Goal: Transaction & Acquisition: Complete application form

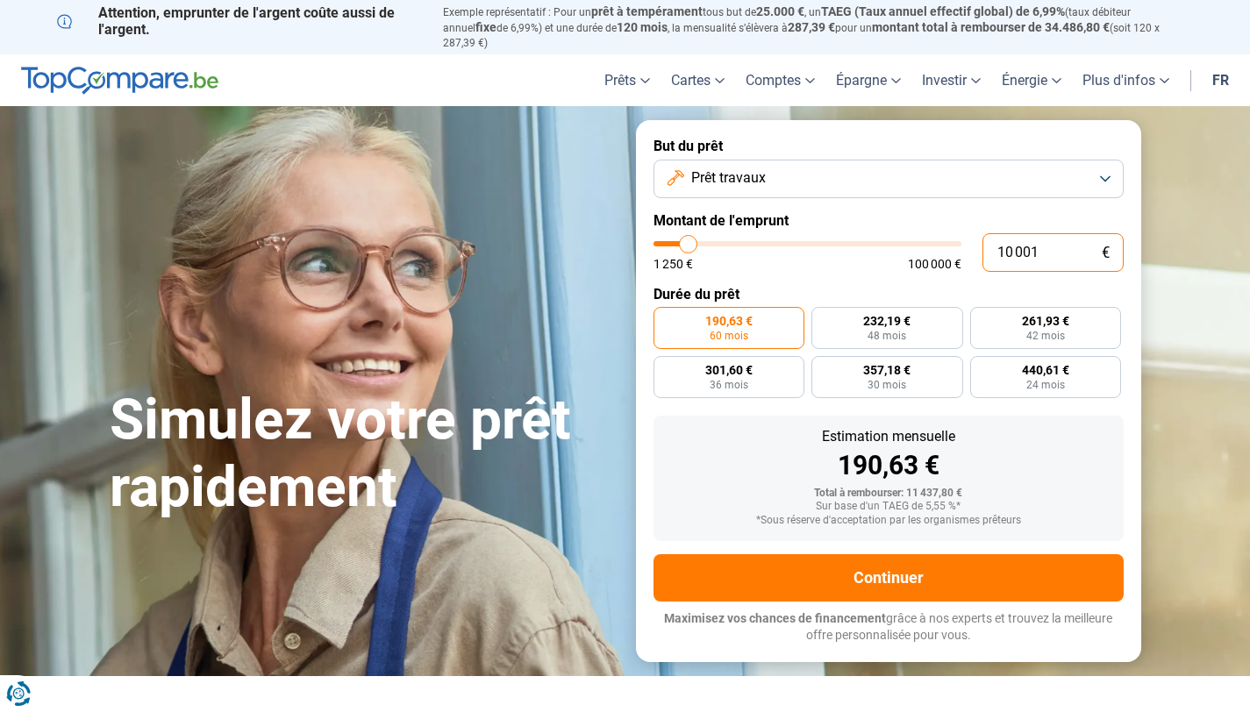
click at [1042, 240] on input "10 001" at bounding box center [1053, 252] width 141 height 39
type input "1 000"
type input "1250"
type input "100"
type input "1250"
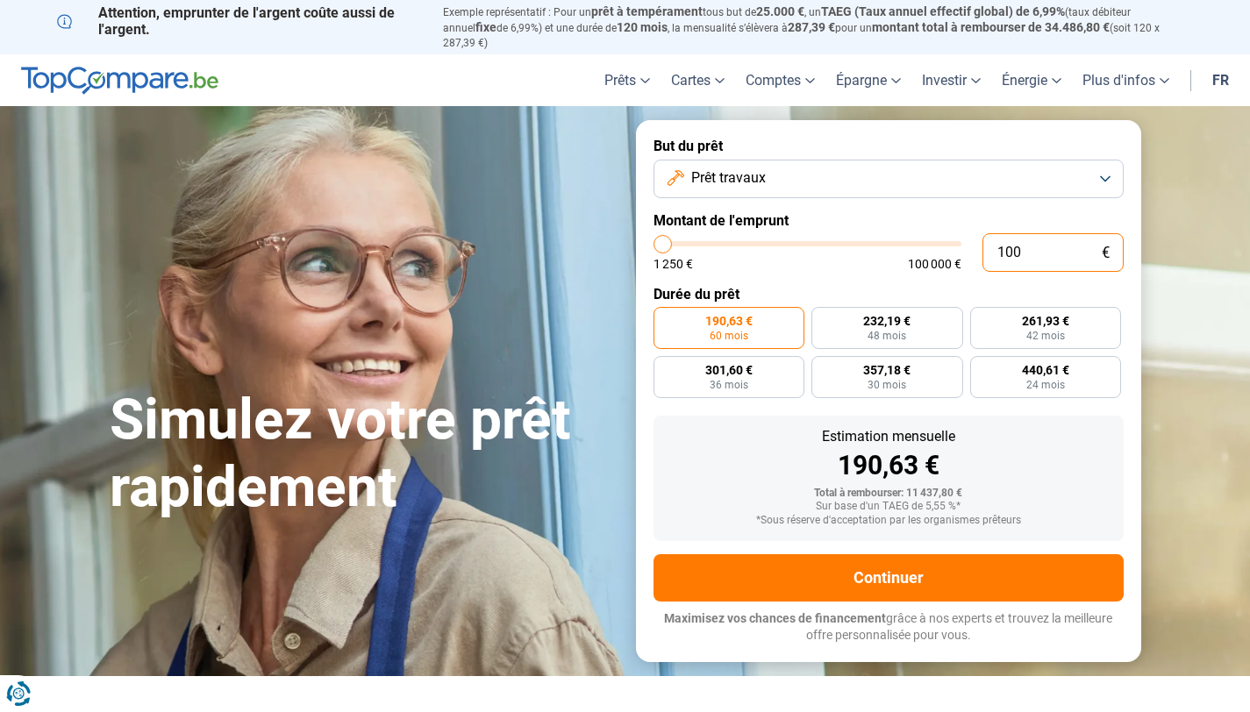
type input "10"
type input "1250"
type input "1"
type input "1250"
type input "1 250"
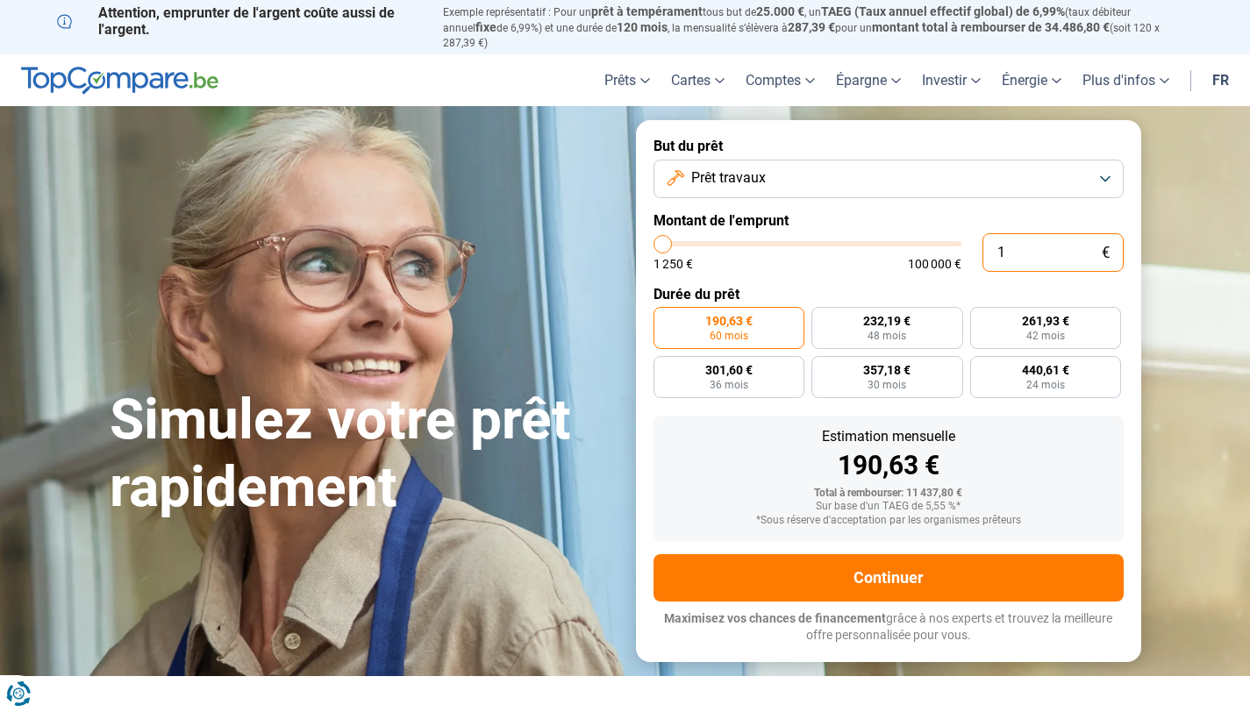
type input "1250"
radio input "true"
type input "12 504"
type input "12500"
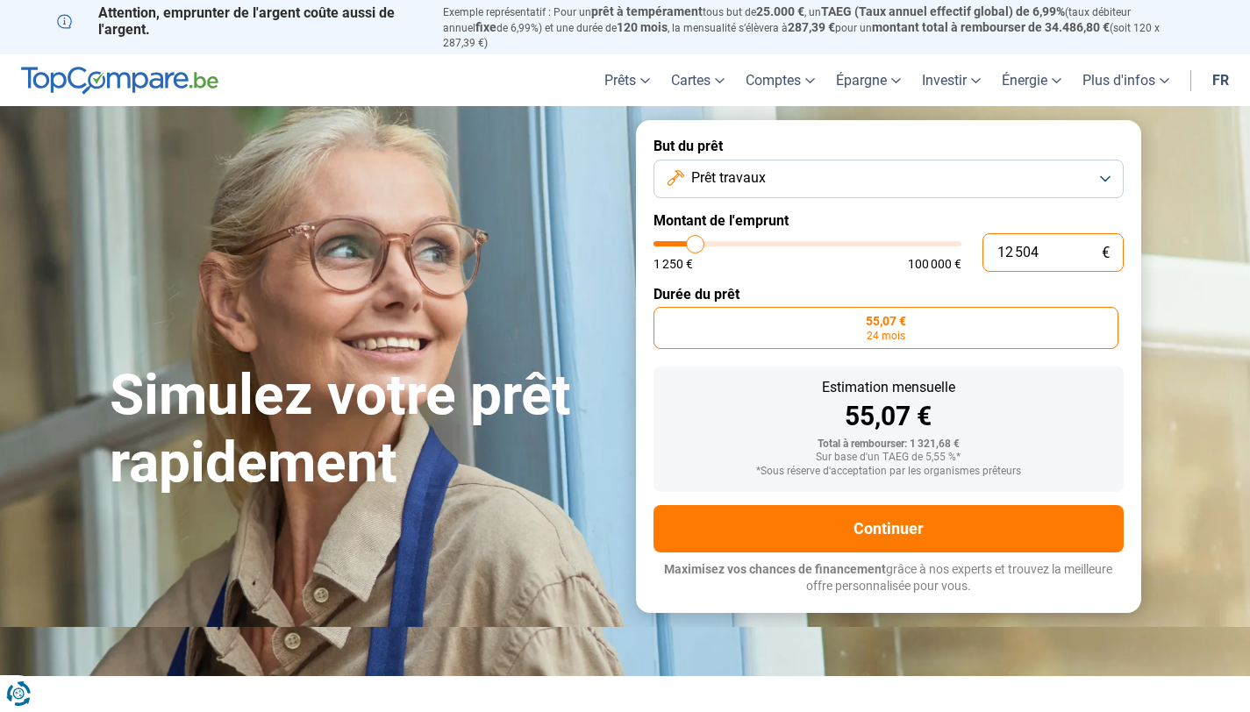
type input "125 040"
type input "100000"
type input "12 504"
type input "12500"
type input "1 250"
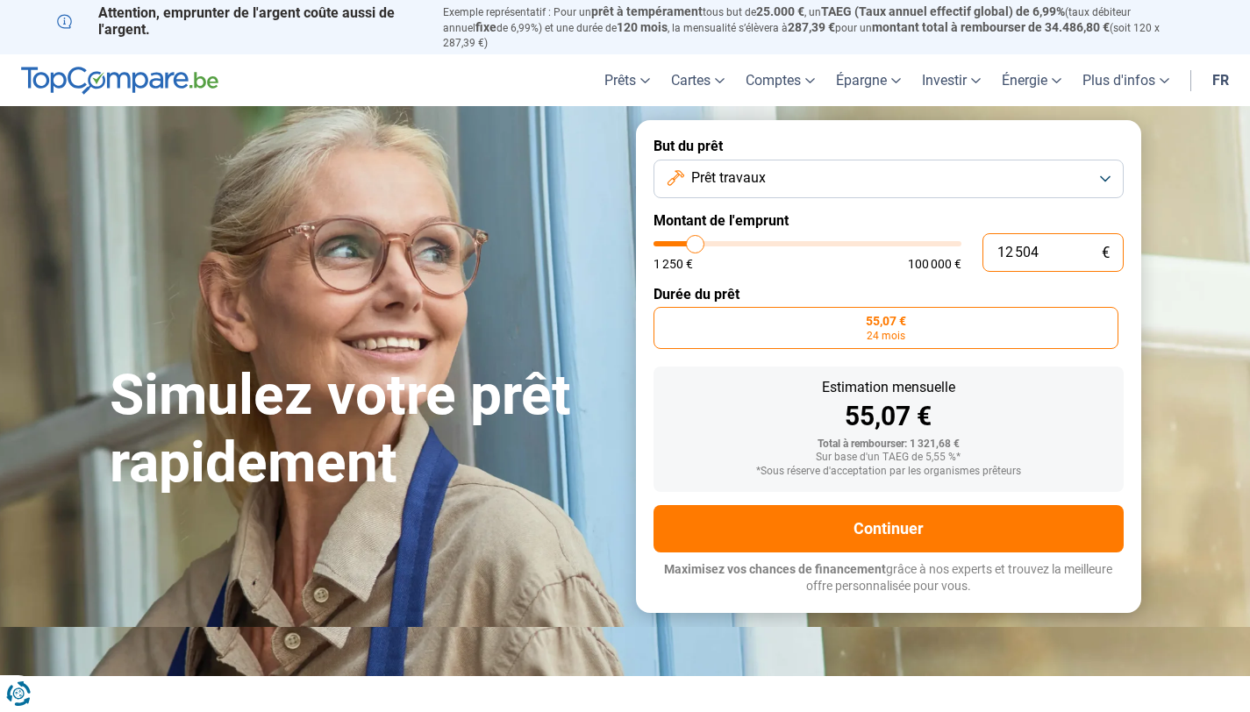
type input "1250"
type input "125"
type input "1250"
type input "12"
type input "1250"
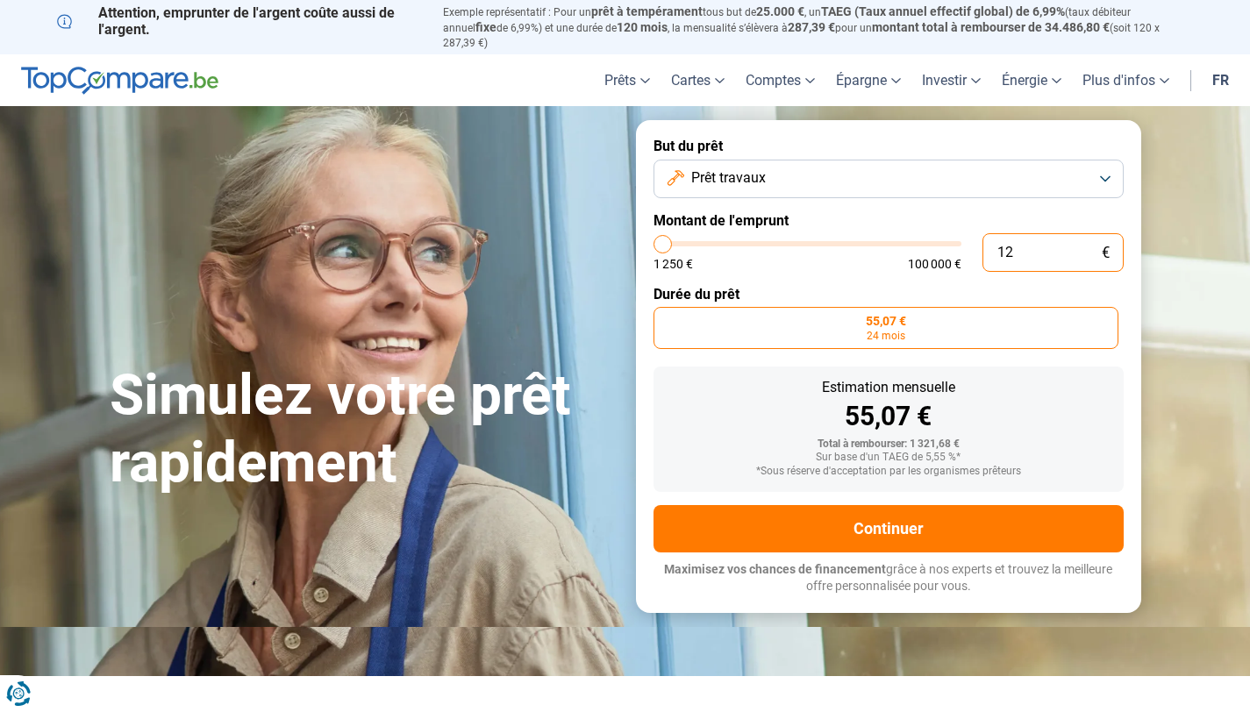
type input "1"
type input "1250"
type input "14"
type input "1250"
type input "140"
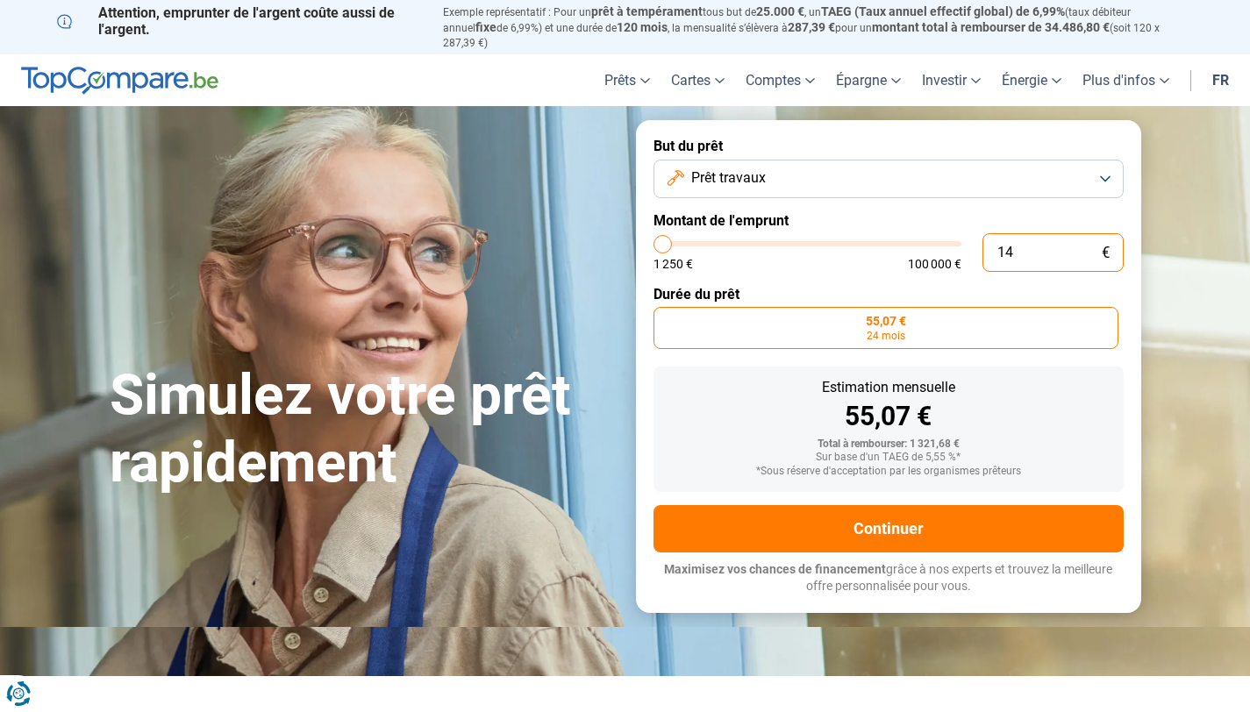
type input "1250"
type input "1 400"
type input "1500"
type input "14 000"
type input "14000"
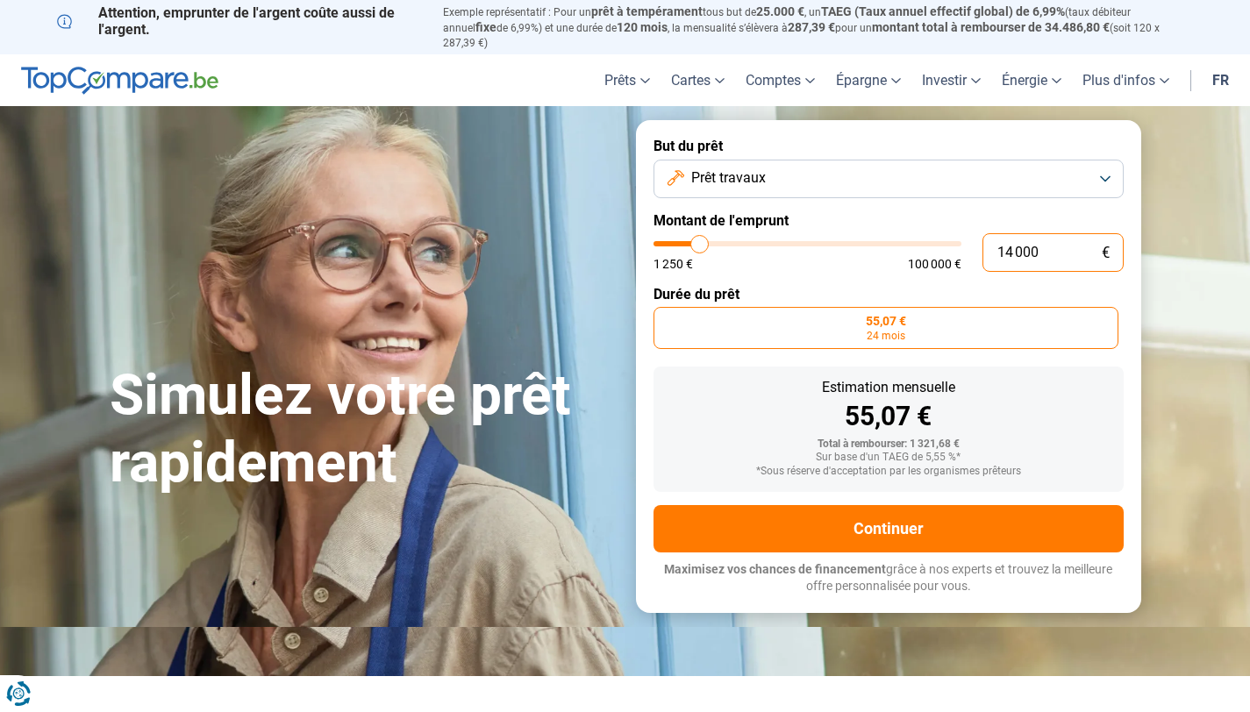
radio input "false"
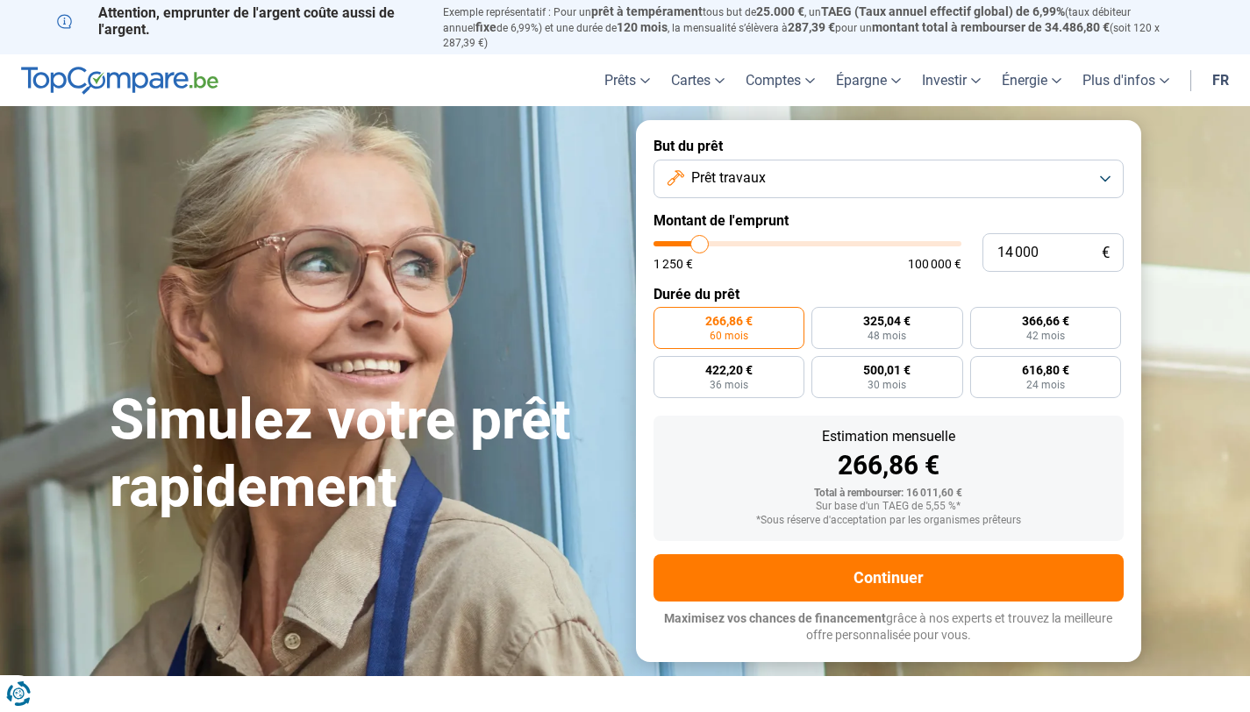
type input "15 250"
type input "15250"
type input "16 000"
type input "16000"
type input "16 250"
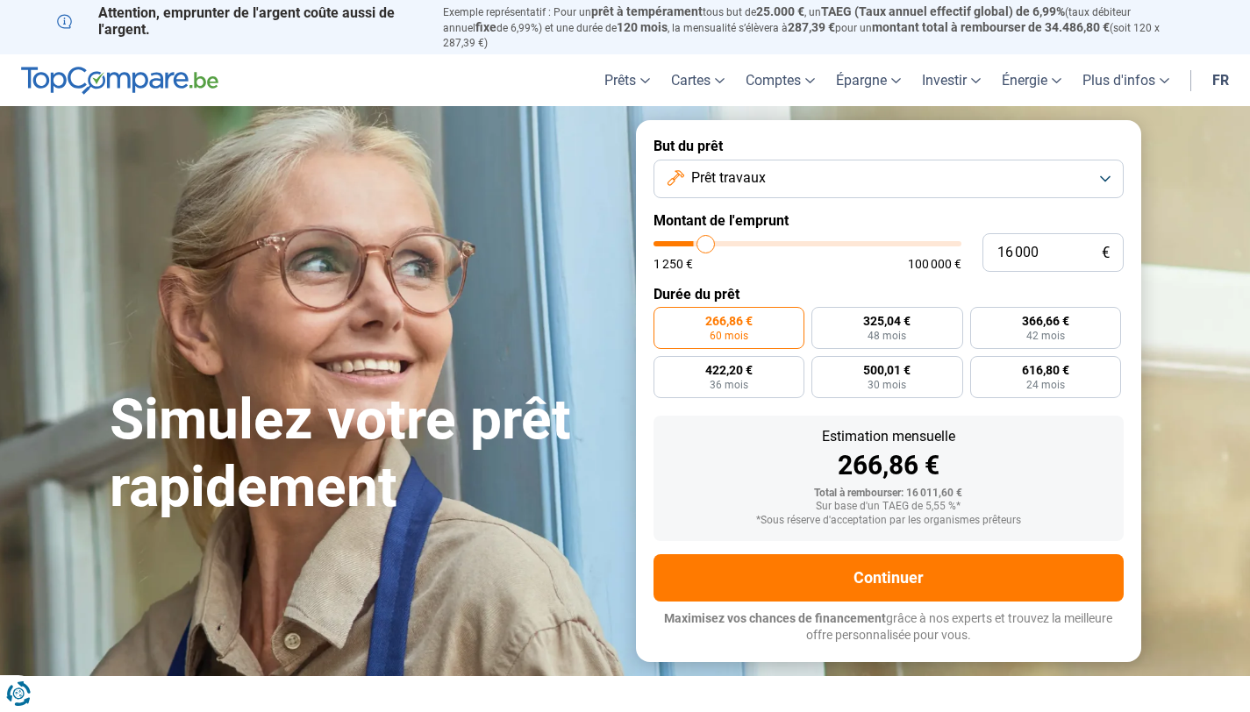
type input "16250"
type input "16 500"
type input "16500"
type input "17 000"
type input "17000"
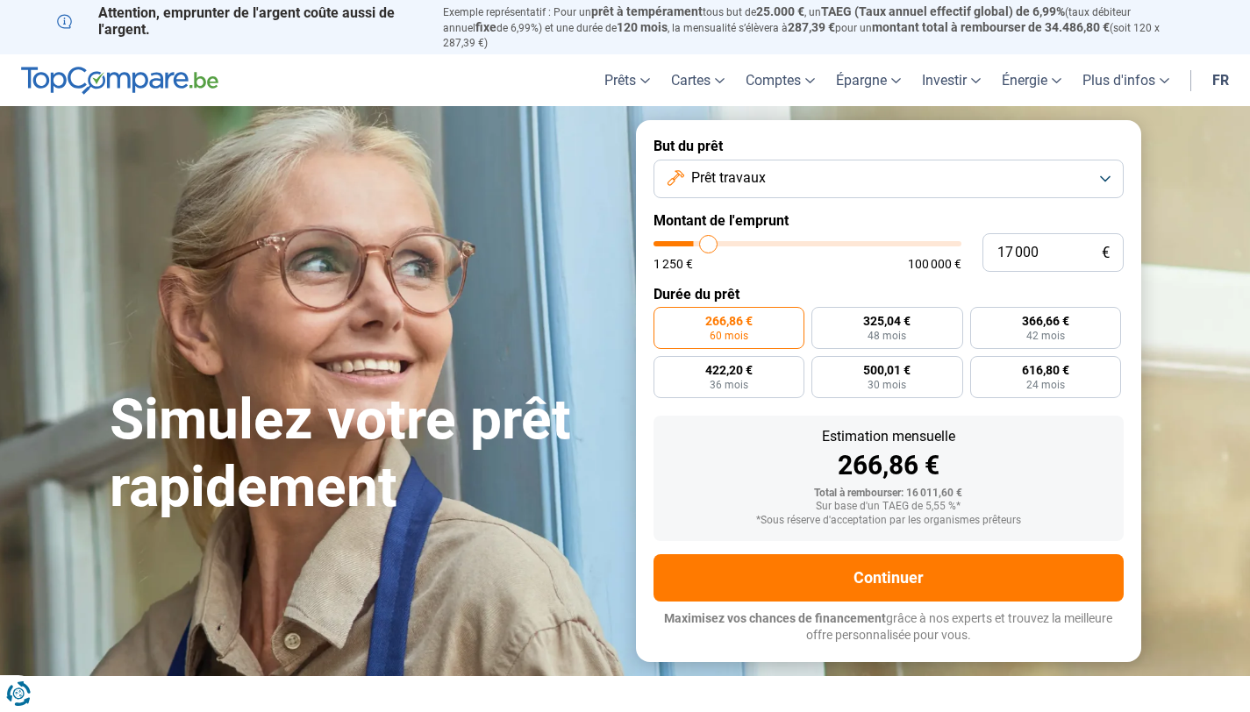
type input "17 500"
type input "17500"
type input "17 750"
type input "17750"
type input "18 000"
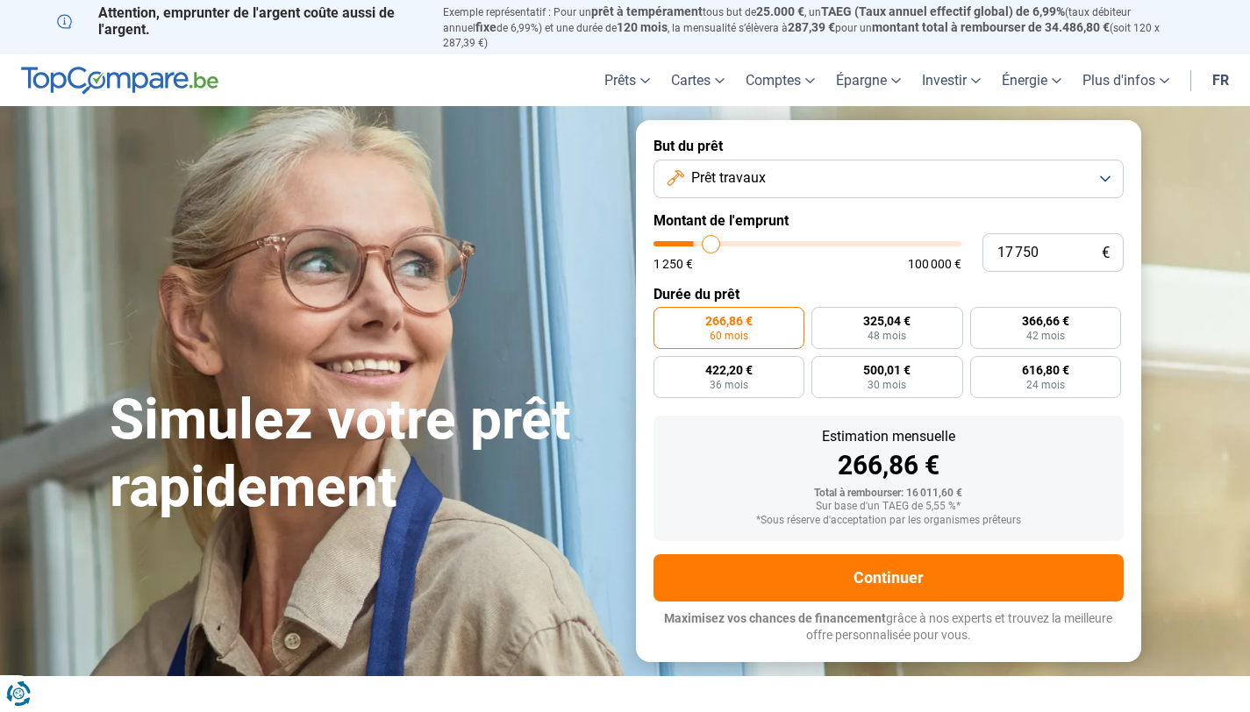
type input "18000"
type input "18 500"
type input "18500"
type input "18 750"
type input "18750"
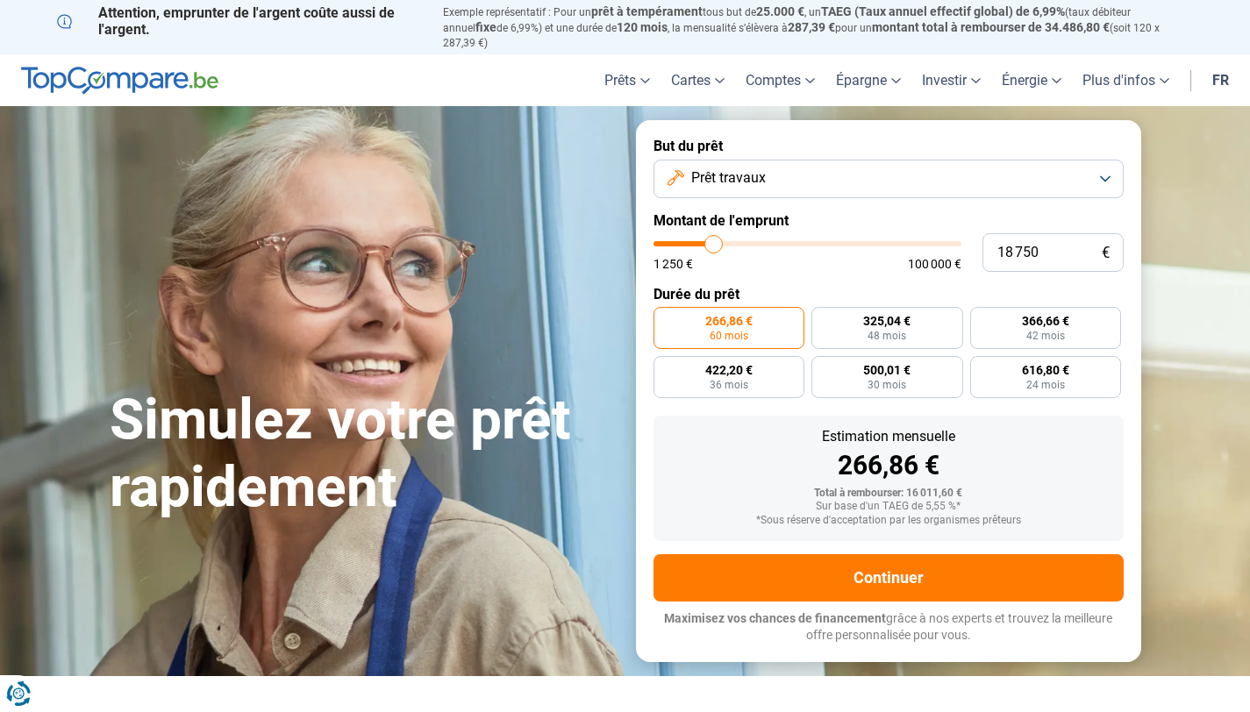
type input "19 000"
type input "19000"
type input "19 500"
type input "19500"
type input "19 750"
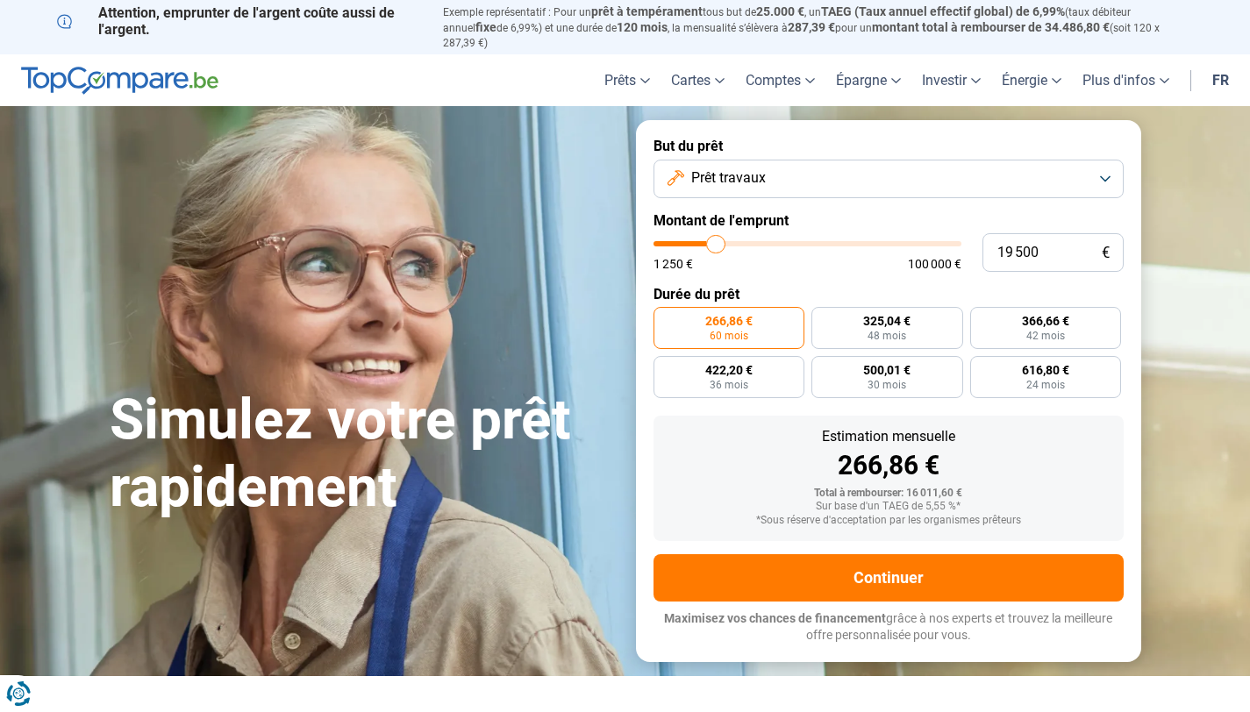
type input "19750"
type input "20 000"
type input "20000"
type input "20 250"
type input "20250"
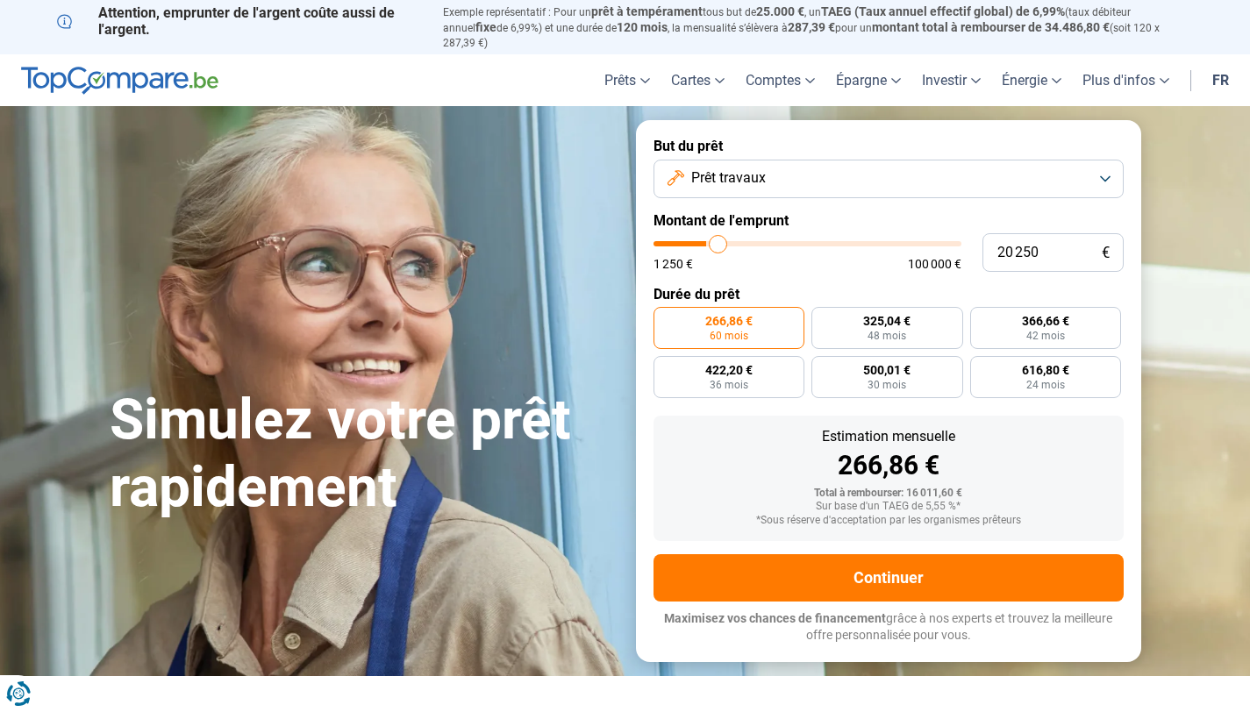
type input "20 500"
type input "20500"
type input "21 000"
type input "21000"
type input "21 250"
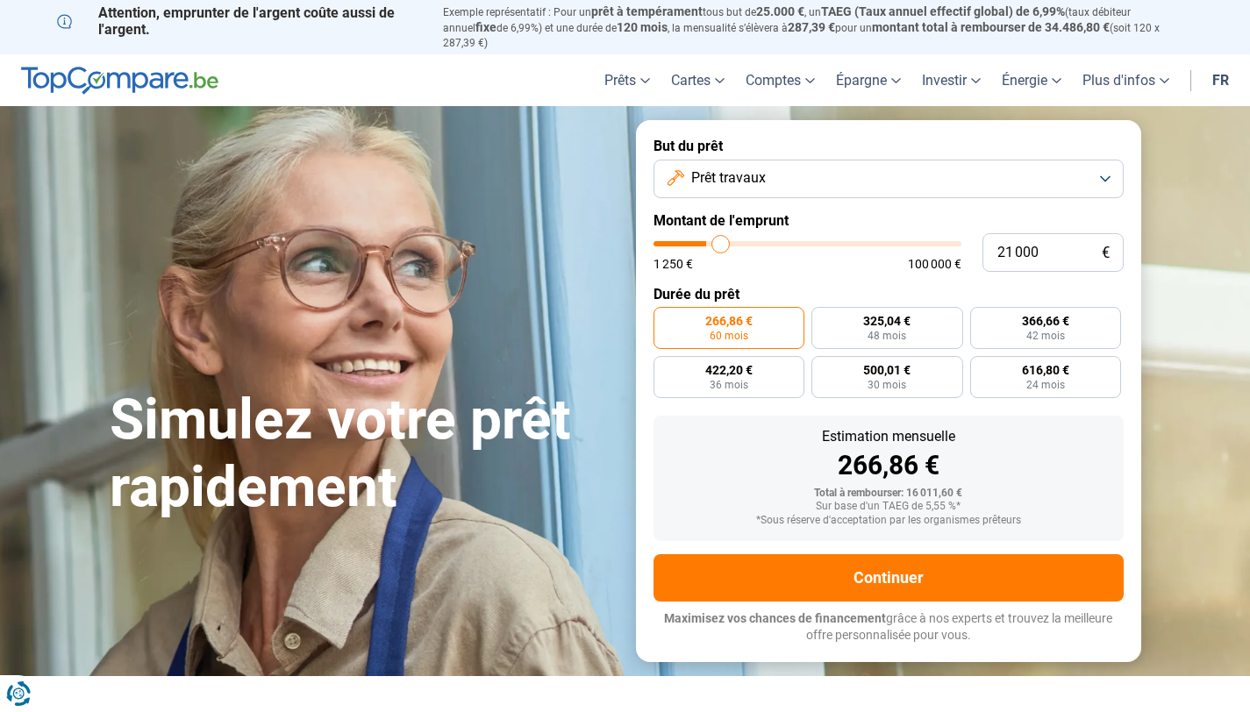
type input "21250"
type input "21 500"
type input "21500"
type input "21 750"
type input "21750"
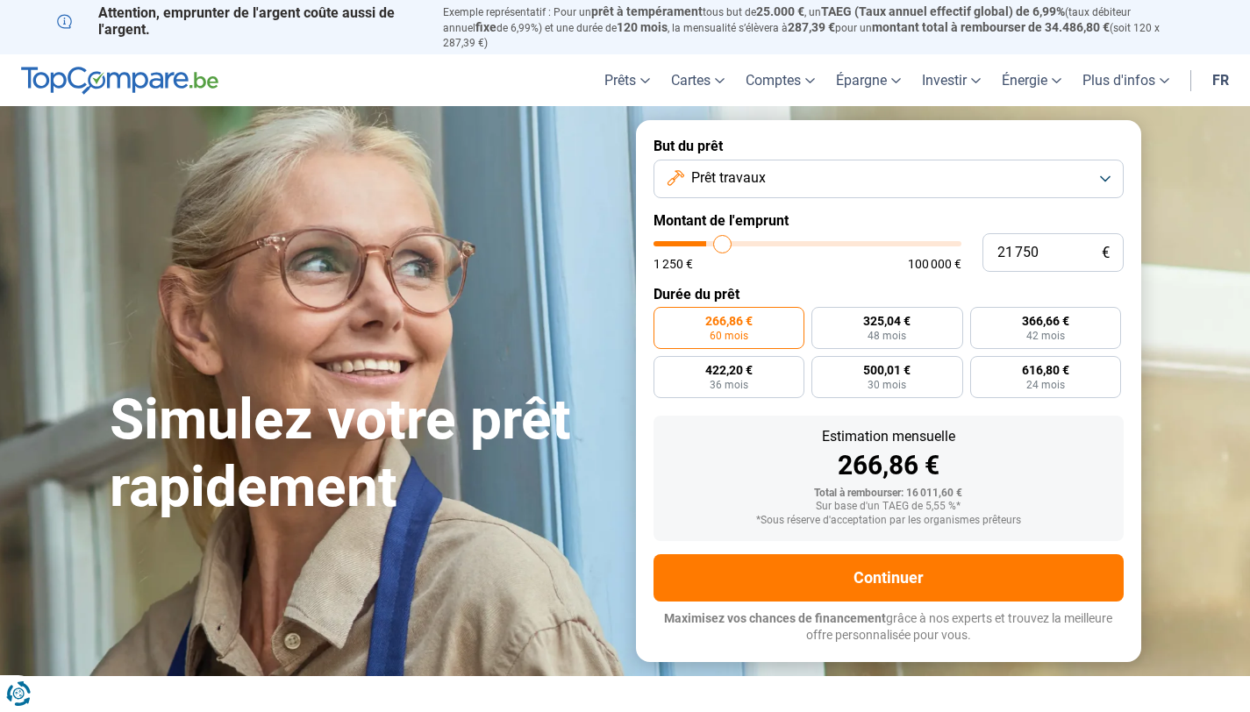
type input "22 000"
type input "22000"
type input "22 500"
type input "22500"
type input "22 750"
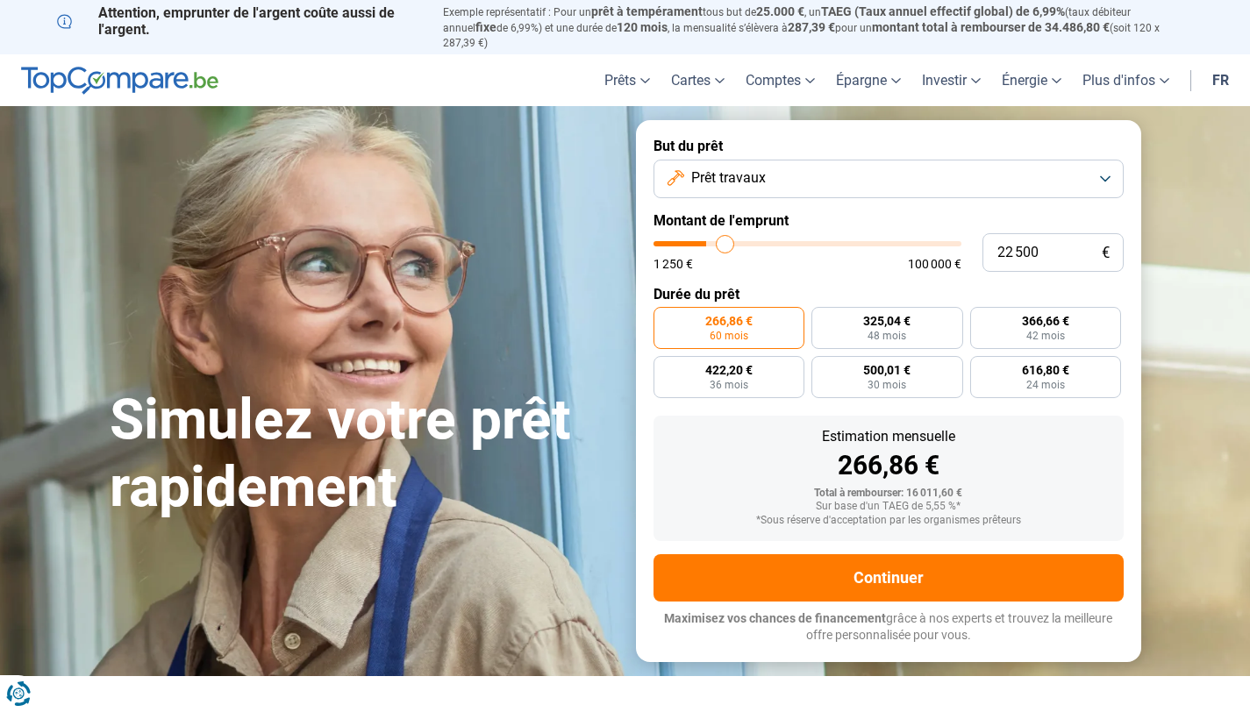
type input "22750"
type input "23 000"
type input "23000"
type input "23 250"
type input "23250"
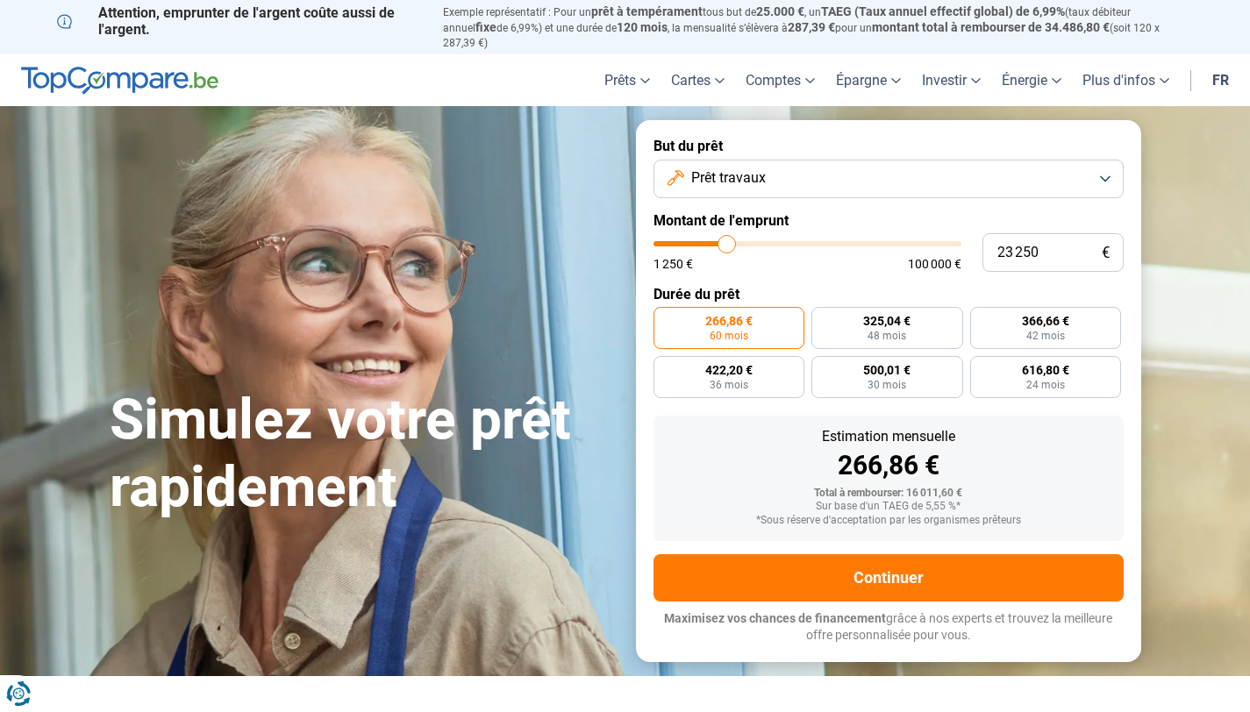
type input "24 000"
type input "24000"
type input "24 250"
type input "24250"
type input "24 750"
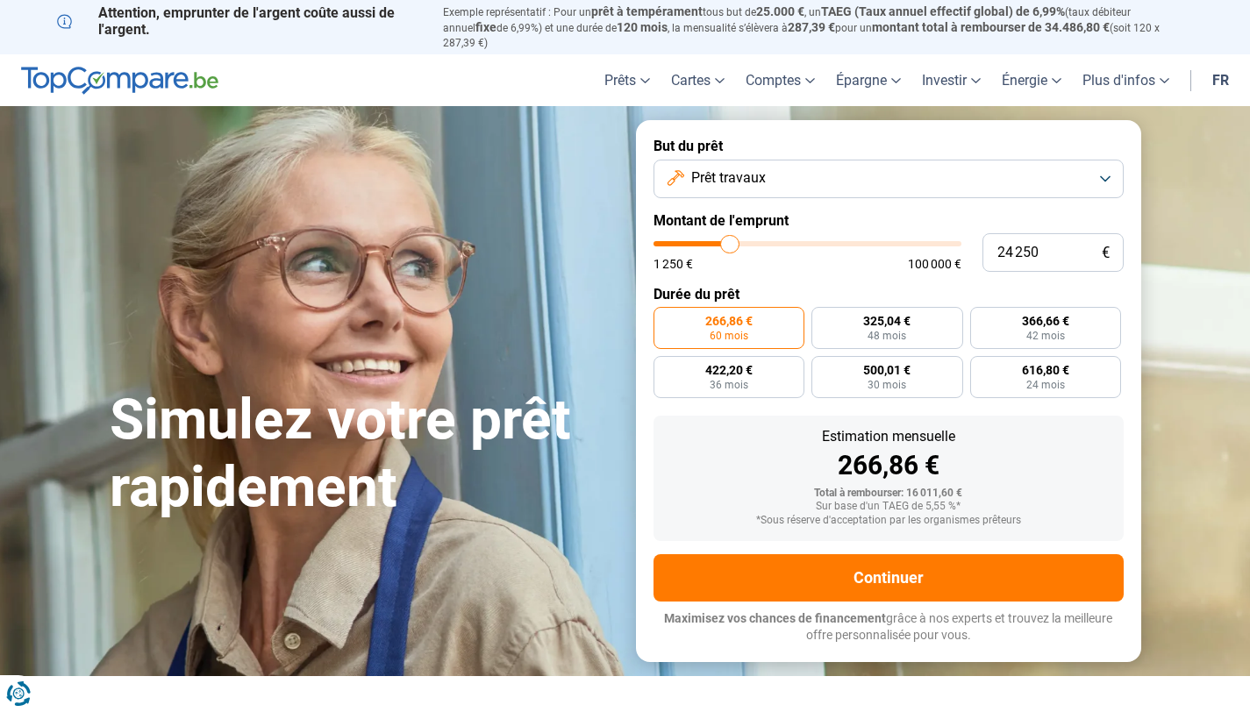
type input "24750"
type input "25 000"
type input "25000"
type input "25 250"
type input "25250"
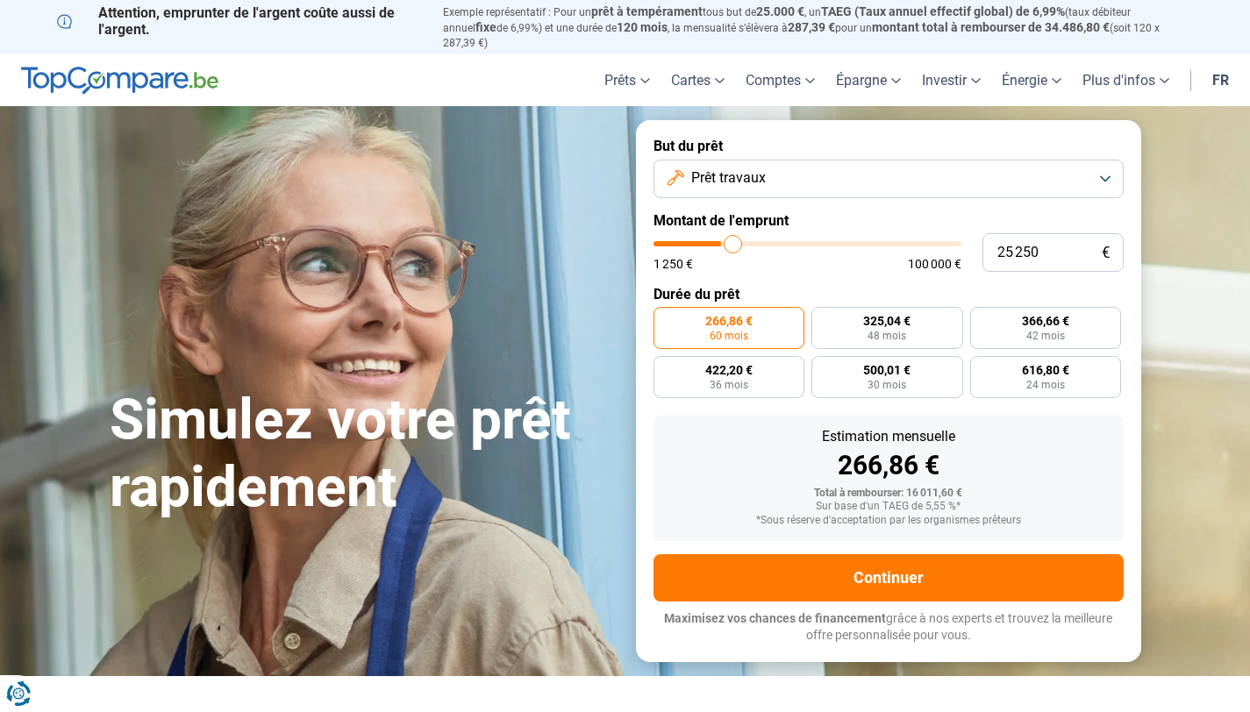
type input "25 500"
type input "25500"
type input "26 000"
type input "26000"
type input "26 250"
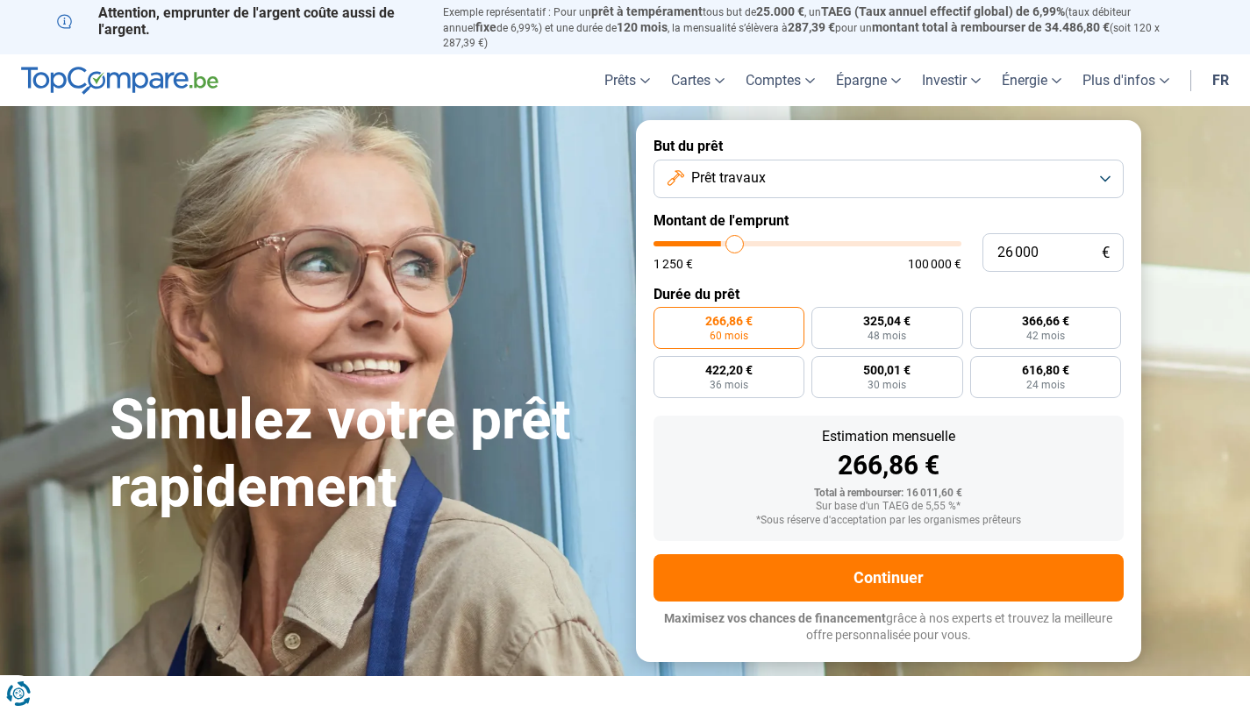
type input "26250"
type input "26 500"
type input "26500"
type input "26 750"
type input "26750"
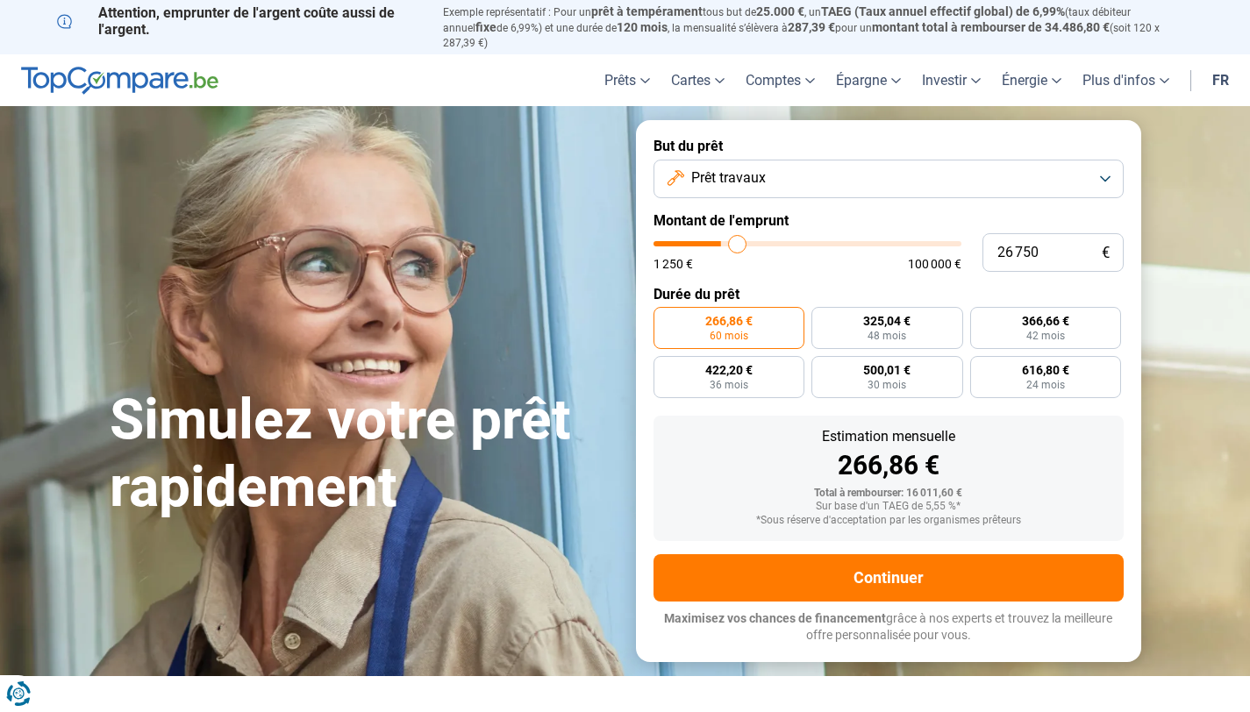
type input "27 000"
type input "27000"
type input "27 250"
type input "27250"
type input "27 750"
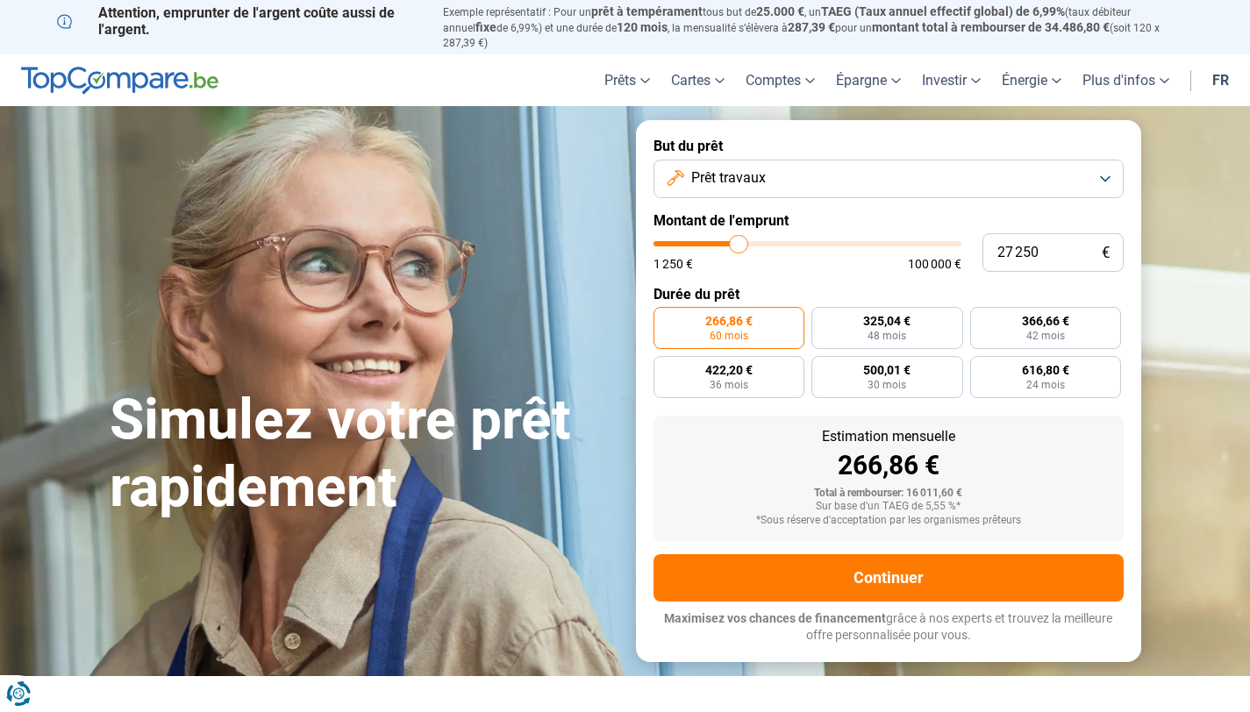
type input "27750"
type input "28 000"
type input "28000"
type input "28 250"
type input "28250"
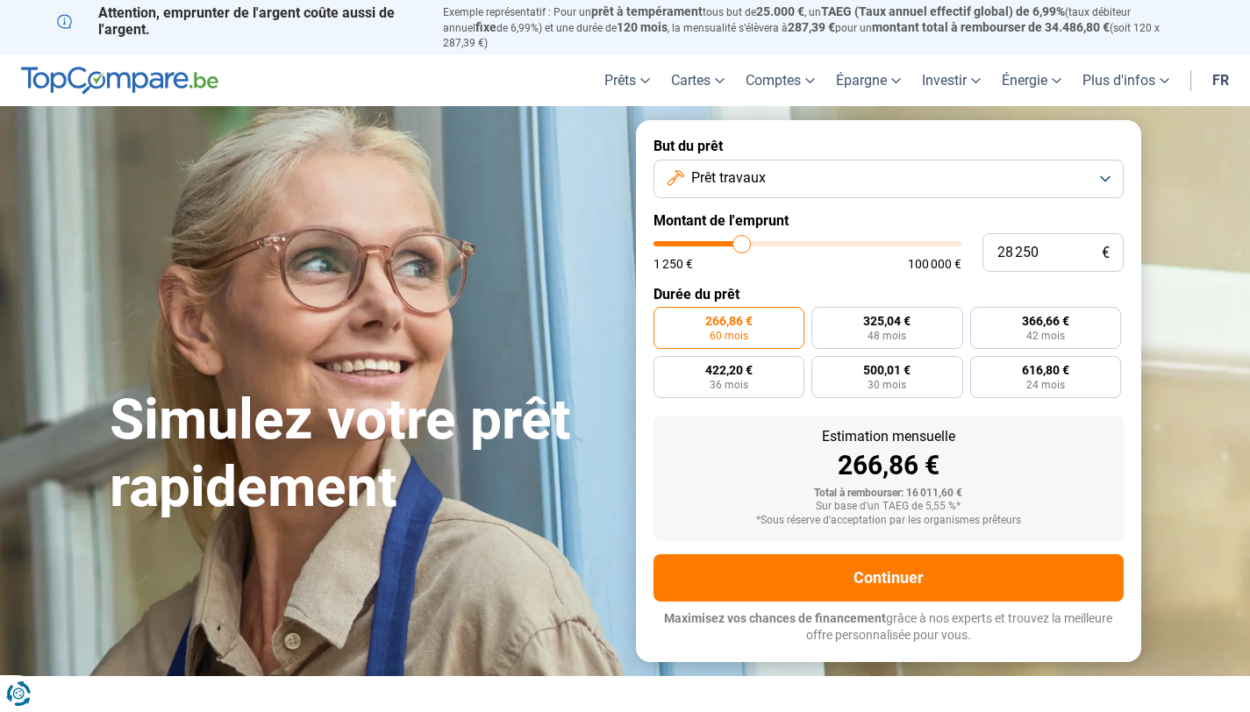
type input "28 500"
type input "28500"
type input "28 750"
type input "28750"
type input "28 500"
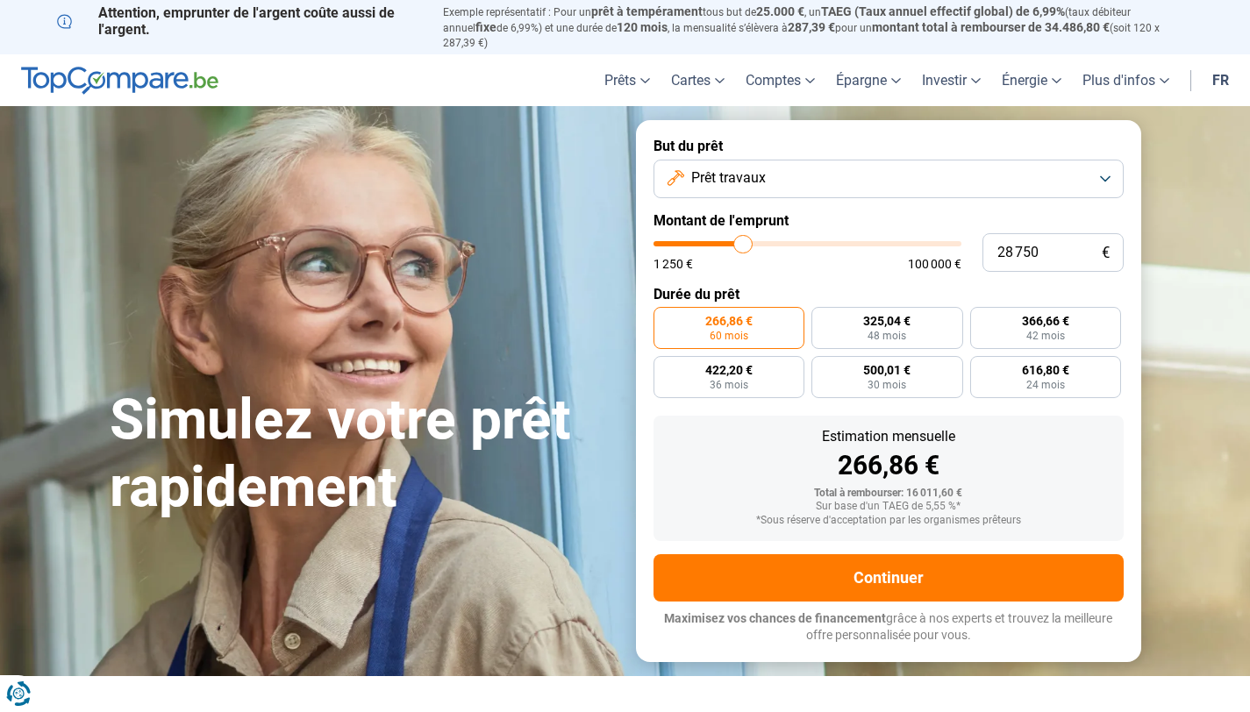
type input "28500"
type input "28 250"
type input "28250"
type input "28 000"
type input "28000"
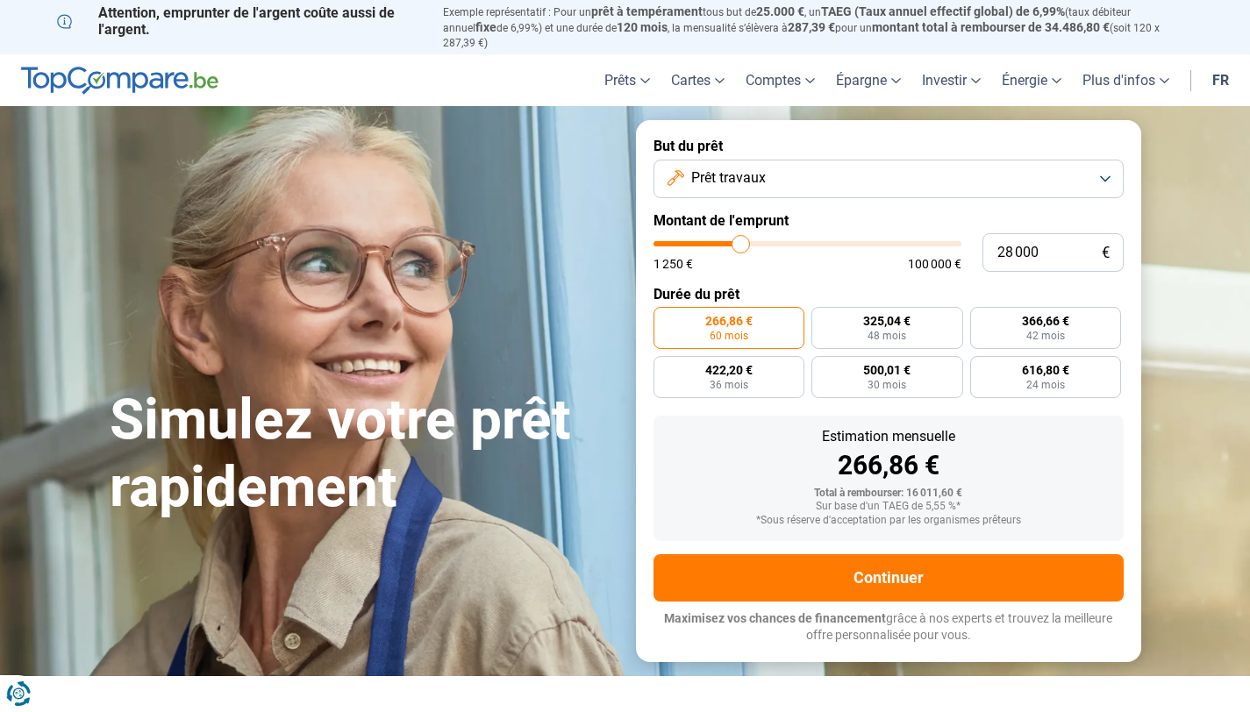
type input "27 500"
type input "27500"
type input "27 000"
type input "27000"
type input "26 250"
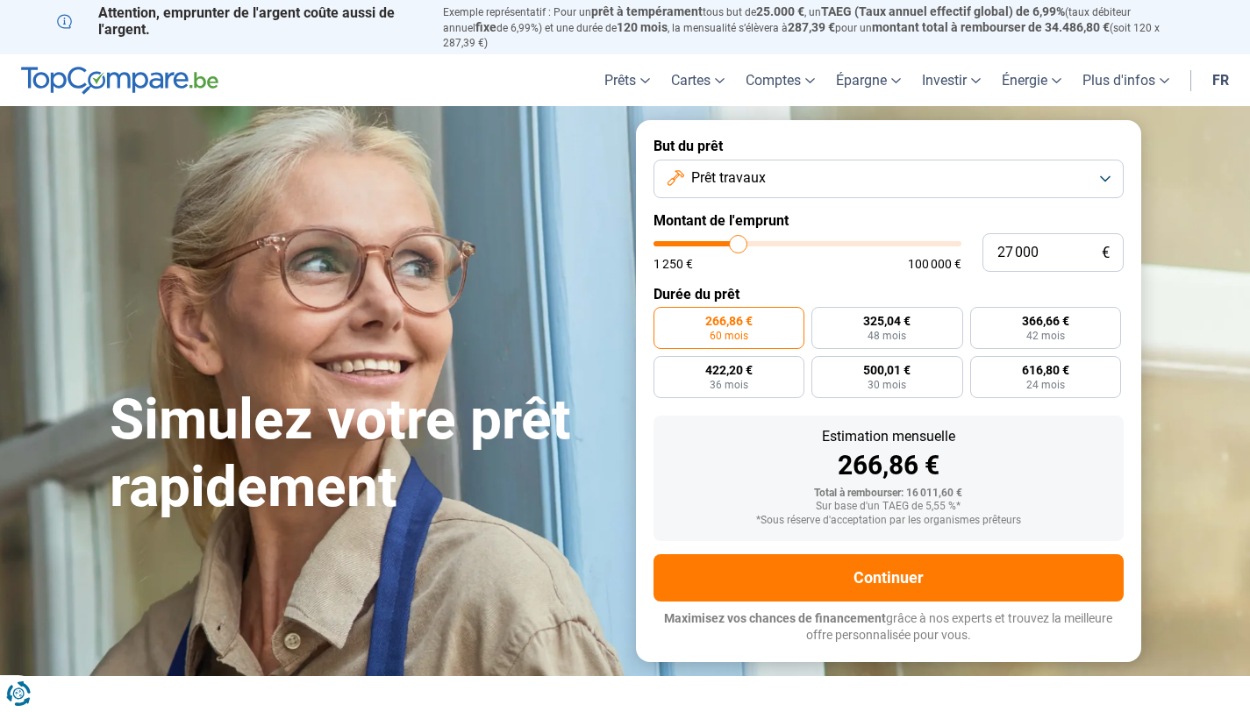
type input "26250"
type input "25 750"
type input "25750"
type input "24 750"
type input "24750"
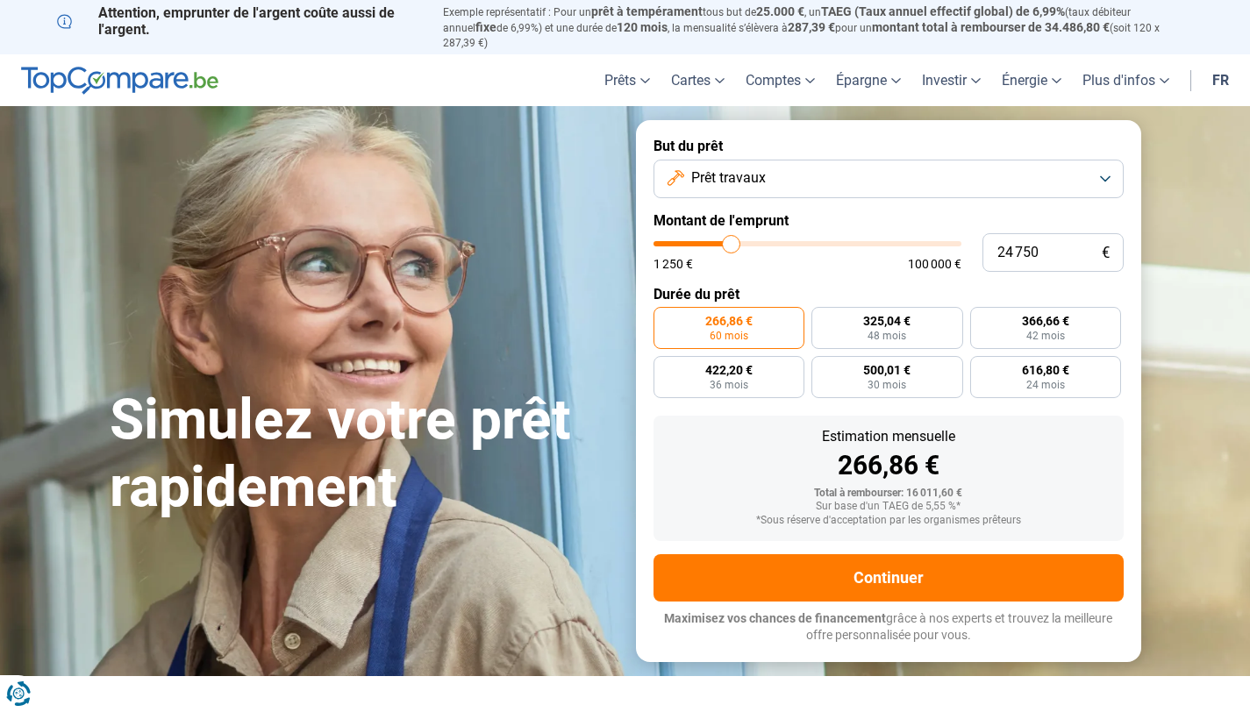
type input "24 000"
type input "24000"
type input "23 000"
type input "23000"
type input "22 250"
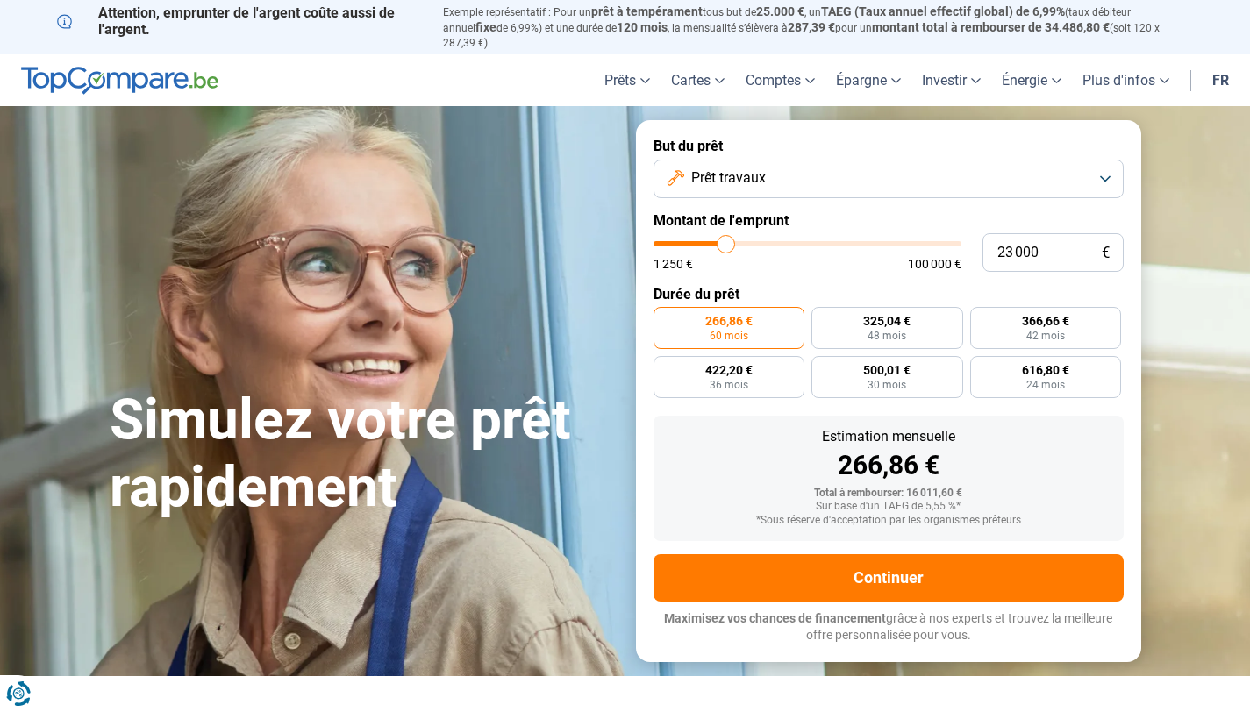
type input "22250"
type input "21 500"
type input "21500"
type input "20 750"
type input "20750"
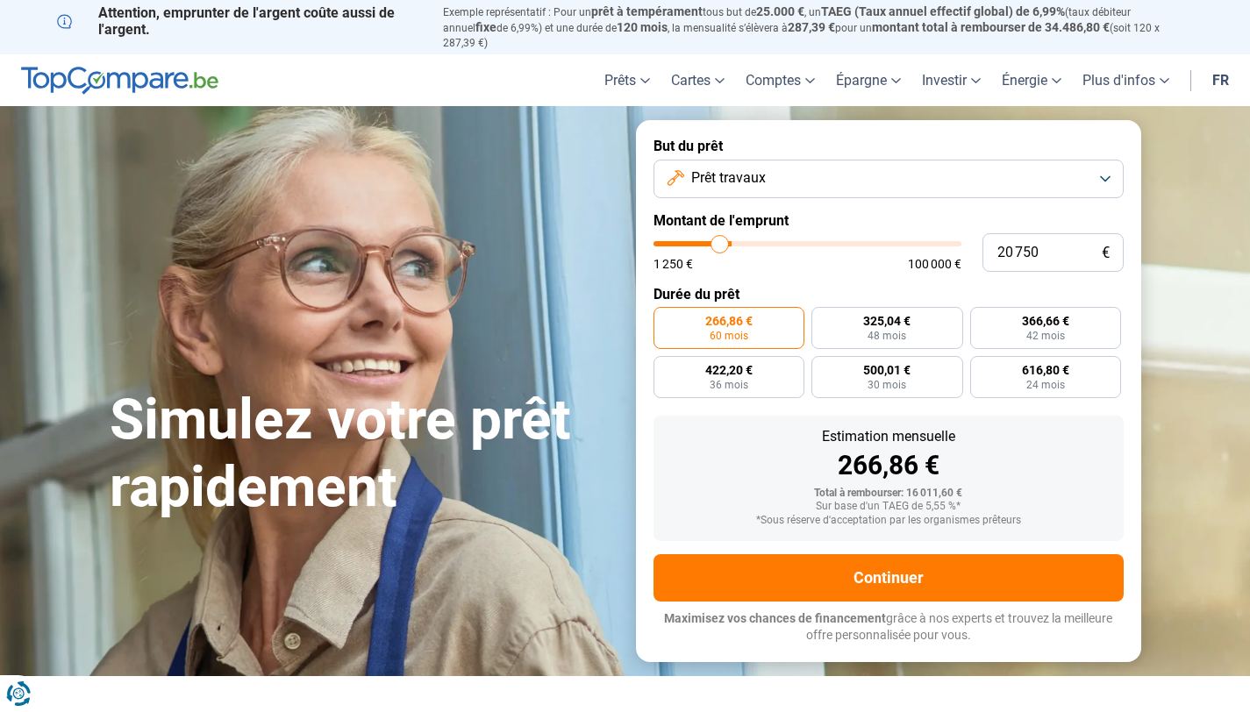
type input "20 000"
type input "20000"
type input "19 250"
type input "19250"
type input "19 000"
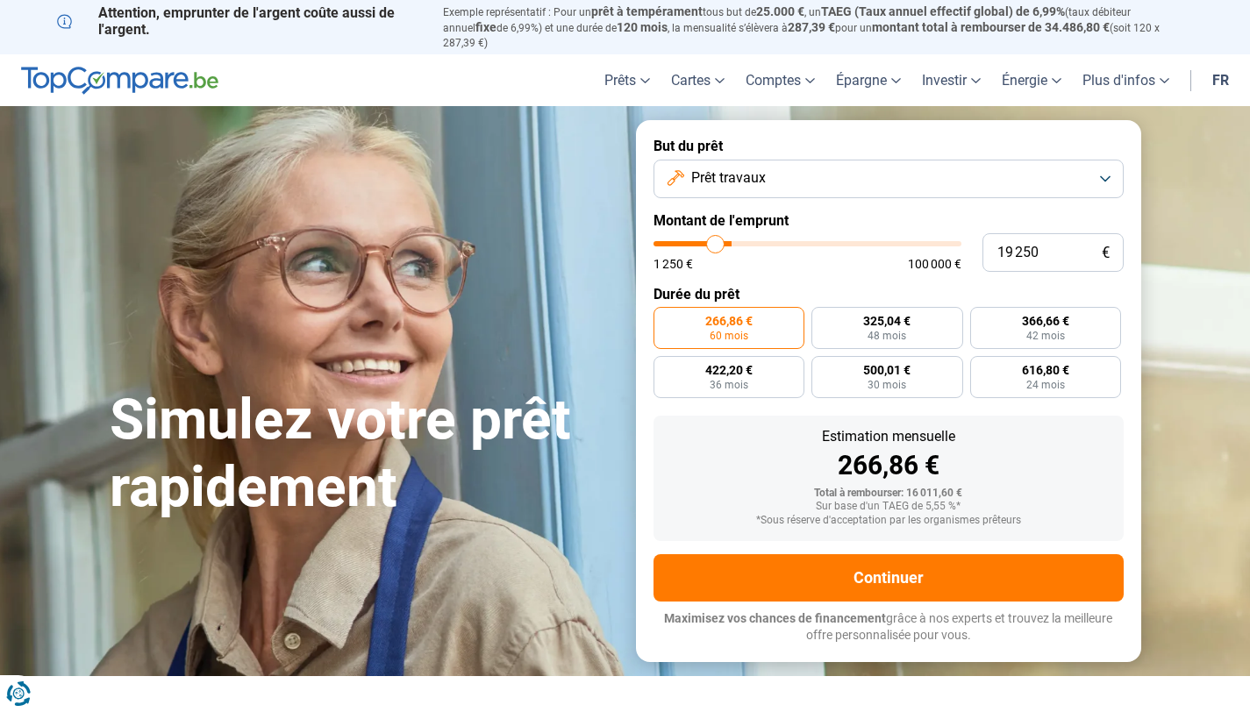
type input "19000"
type input "18 750"
type input "18750"
type input "18 500"
type input "18500"
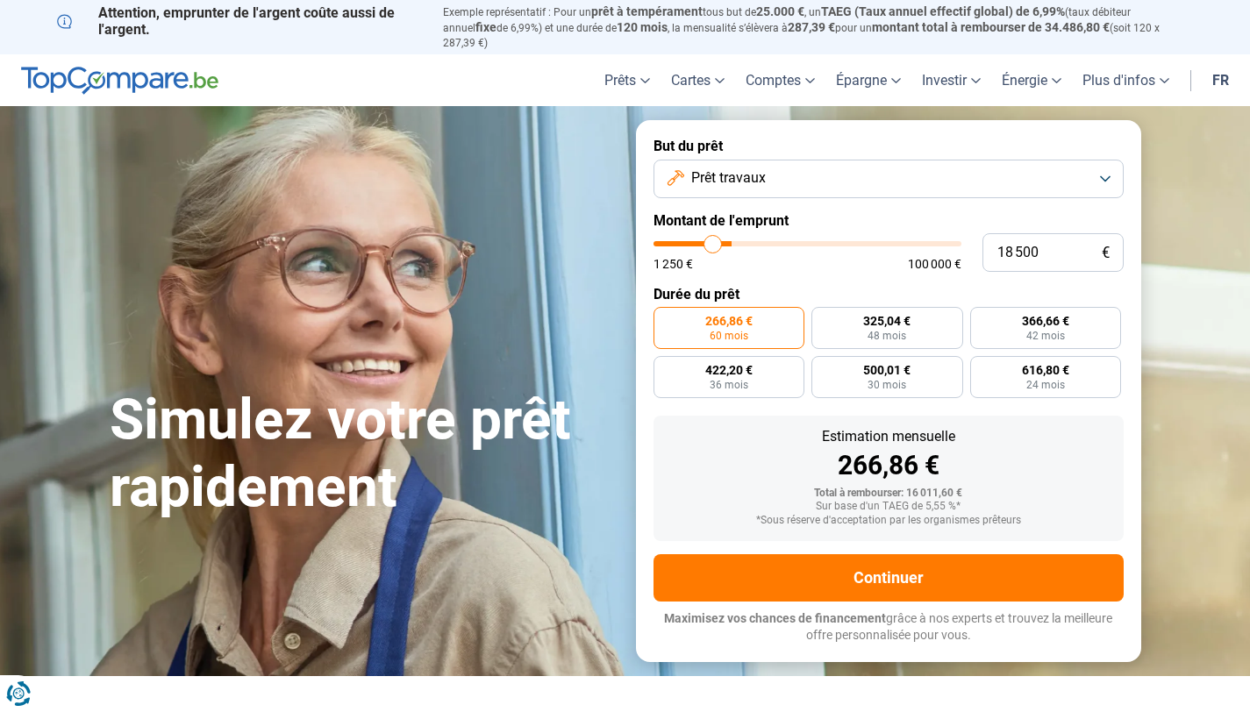
type input "18 250"
type input "18250"
type input "18 000"
type input "18000"
type input "17 750"
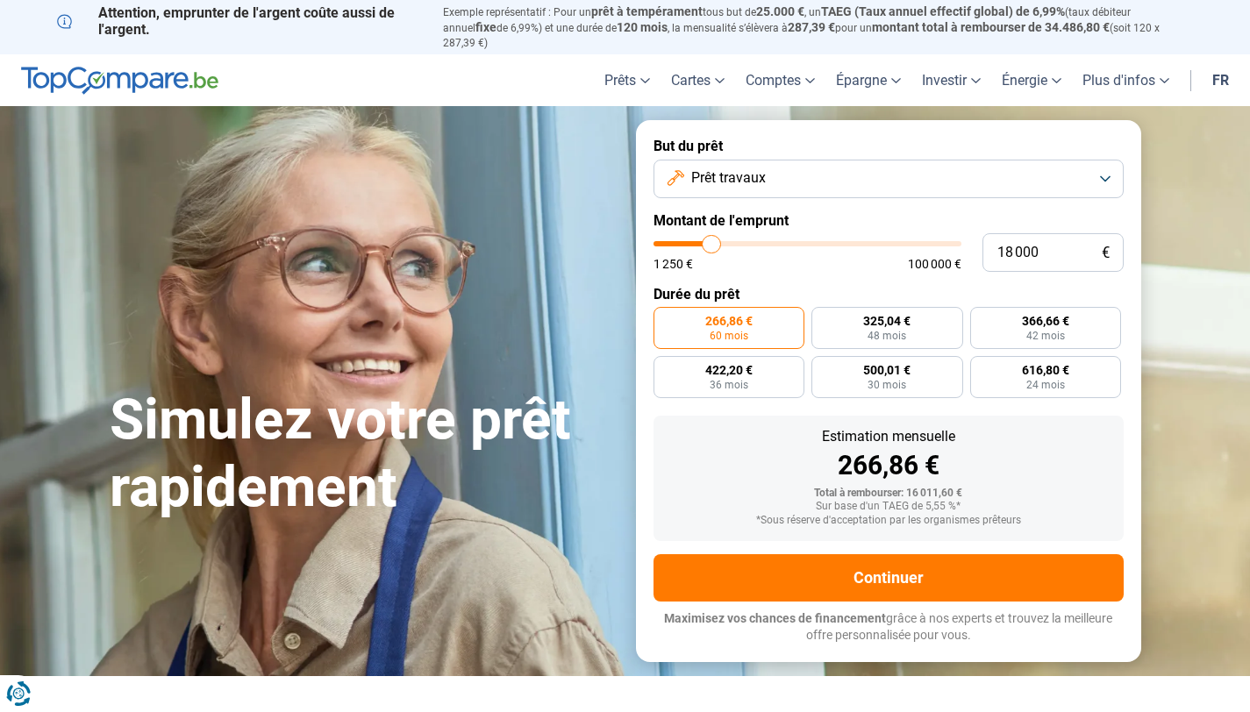
type input "17750"
type input "17 500"
type input "17500"
type input "17 250"
type input "17250"
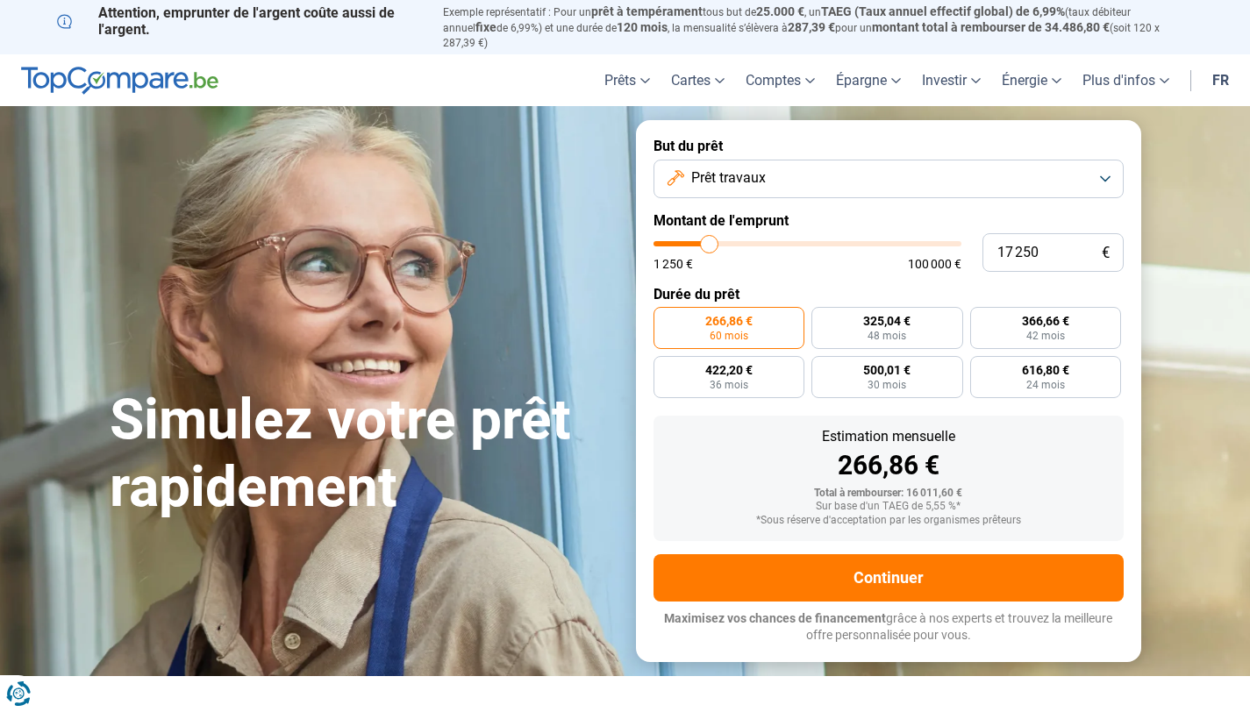
type input "17 000"
type input "17000"
type input "16 750"
type input "16750"
type input "16 500"
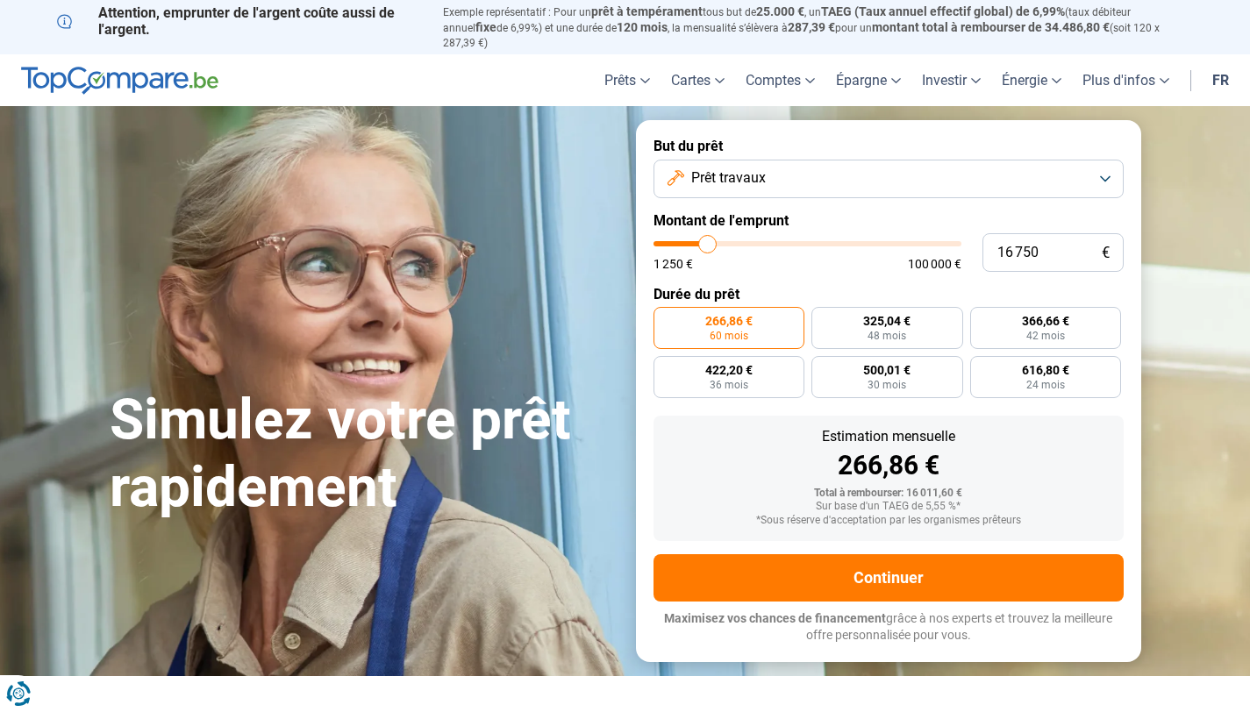
type input "16500"
type input "16 000"
type input "16000"
type input "15 750"
type input "15750"
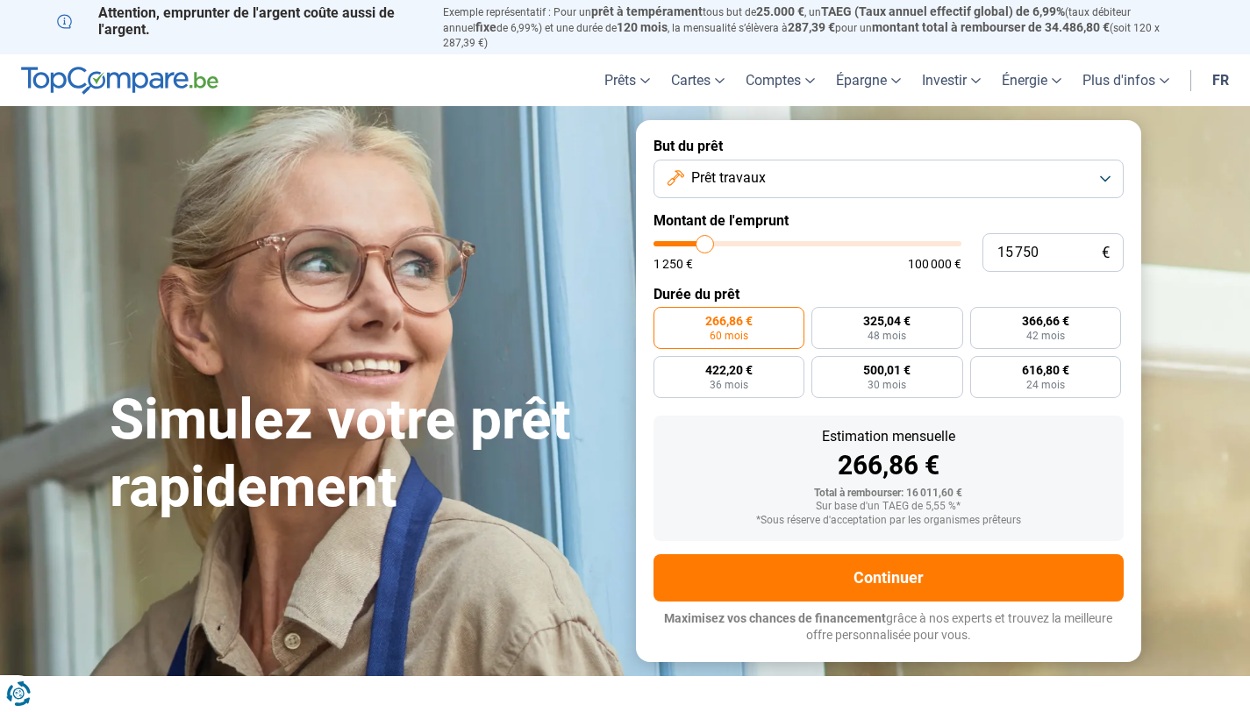
type input "15 500"
type input "15500"
type input "15 250"
type input "15250"
type input "15 000"
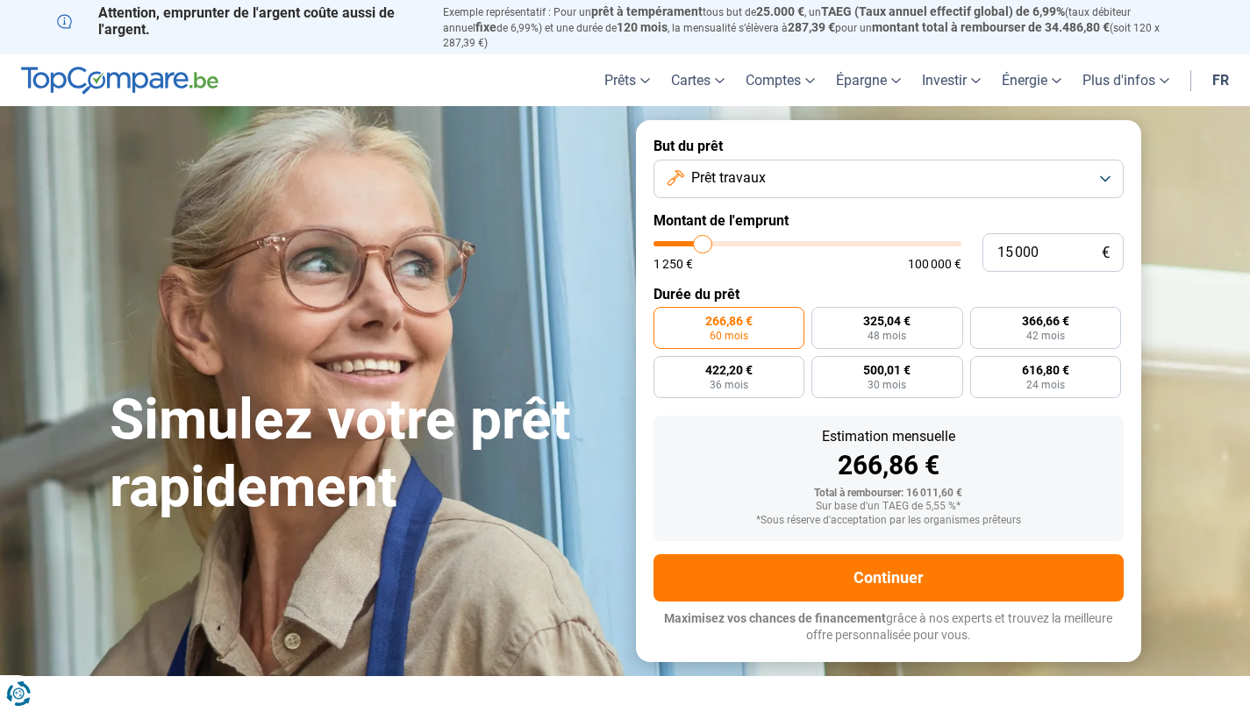
type input "15000"
click at [703, 241] on input "range" at bounding box center [808, 243] width 308 height 5
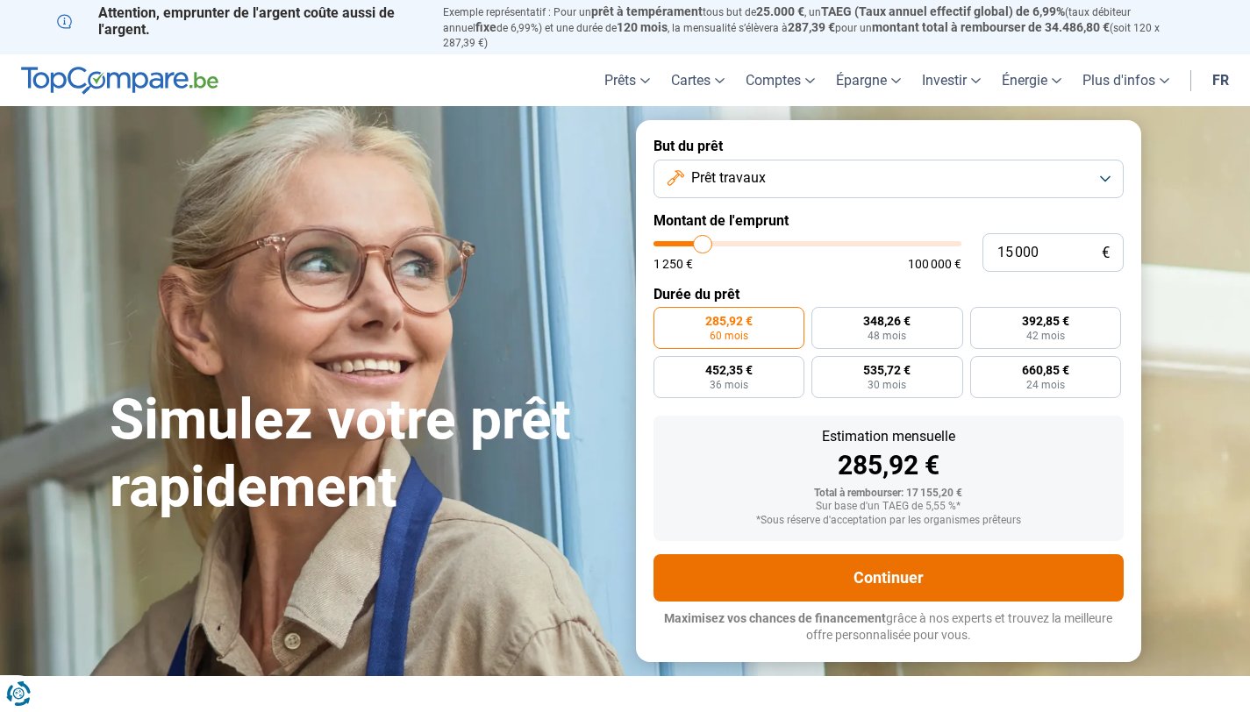
click at [865, 567] on button "Continuer" at bounding box center [889, 577] width 470 height 47
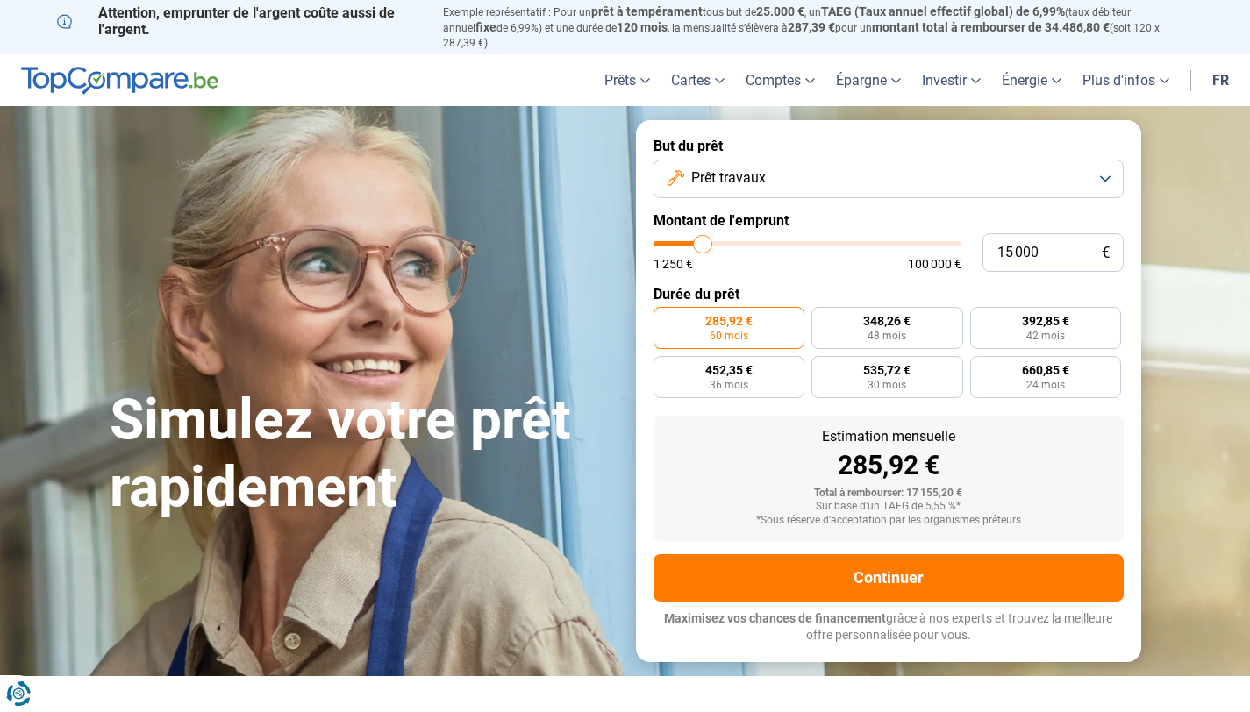
click at [548, 270] on div "Simulez votre prêt rapidement" at bounding box center [362, 391] width 526 height 261
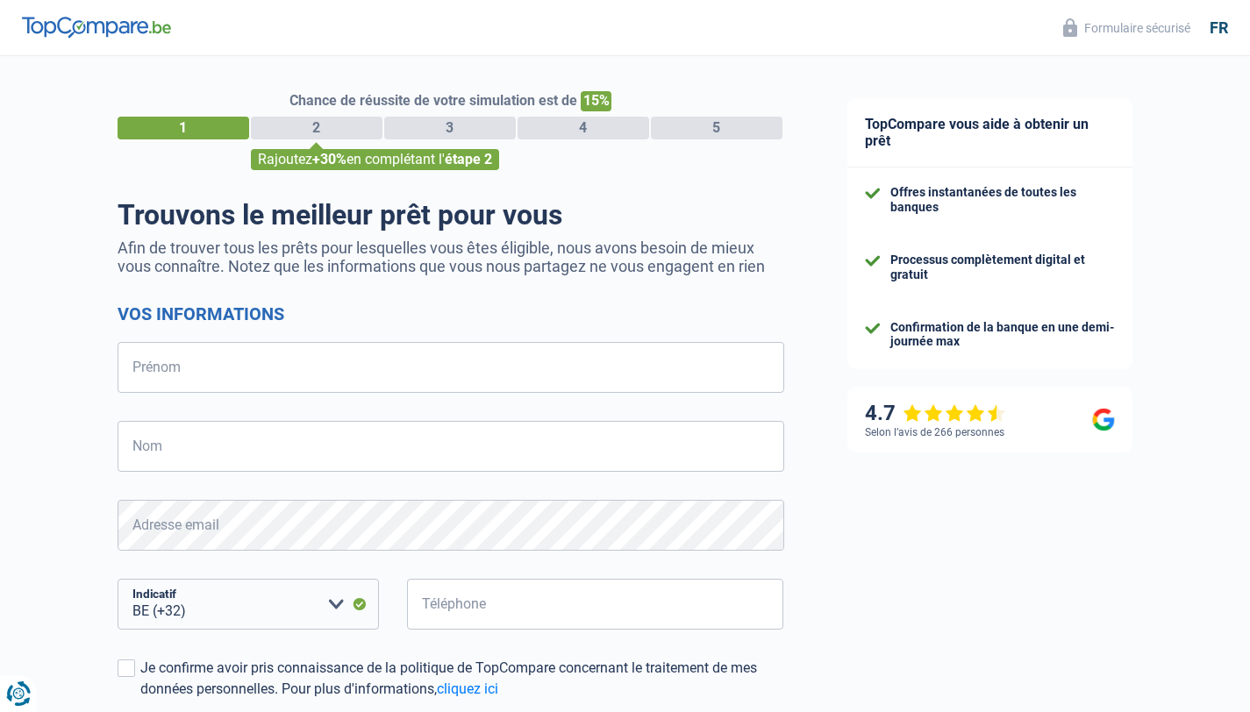
select select "32"
